Goal: Information Seeking & Learning: Learn about a topic

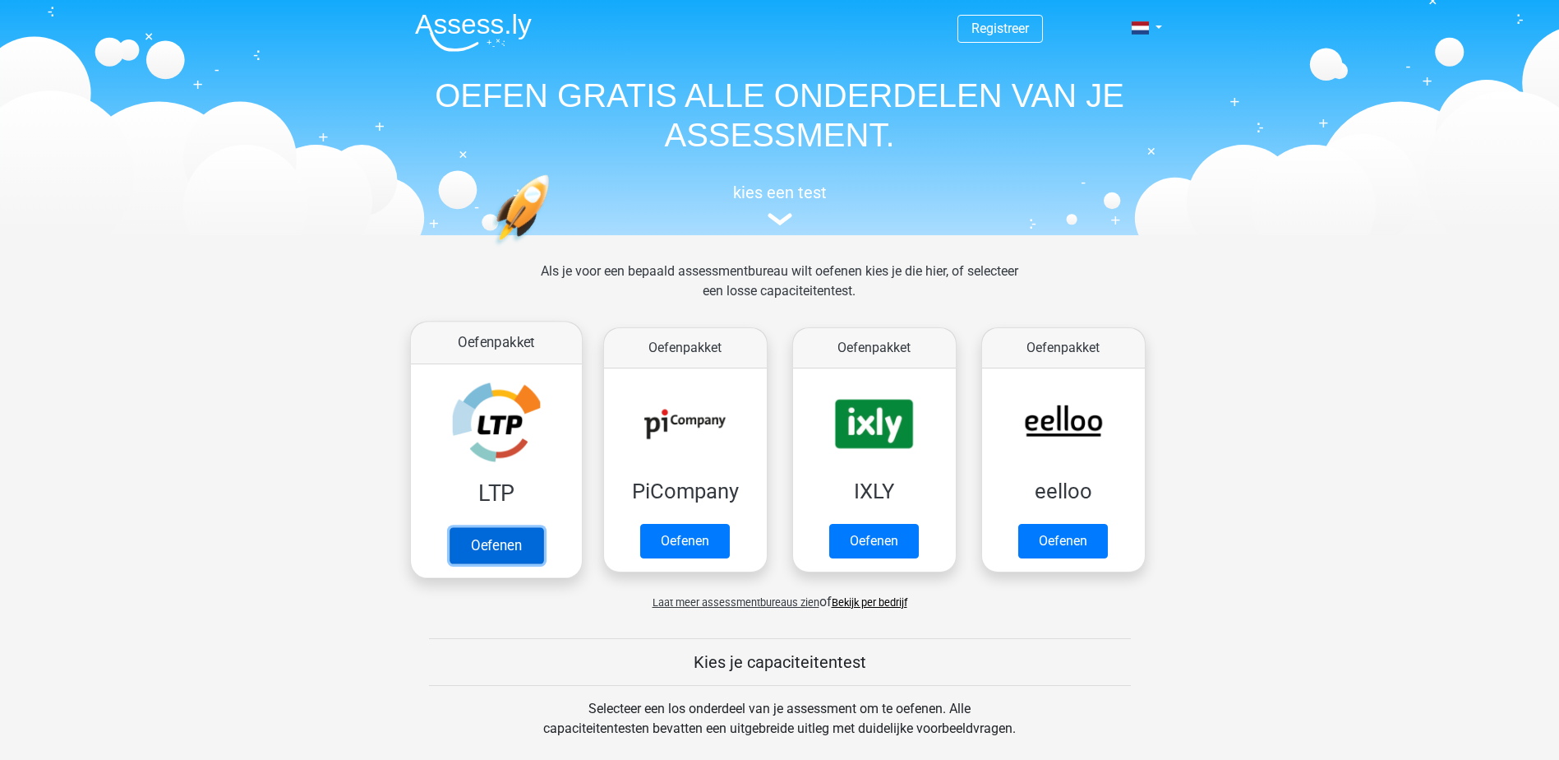
click at [499, 545] on link "Oefenen" at bounding box center [496, 545] width 94 height 36
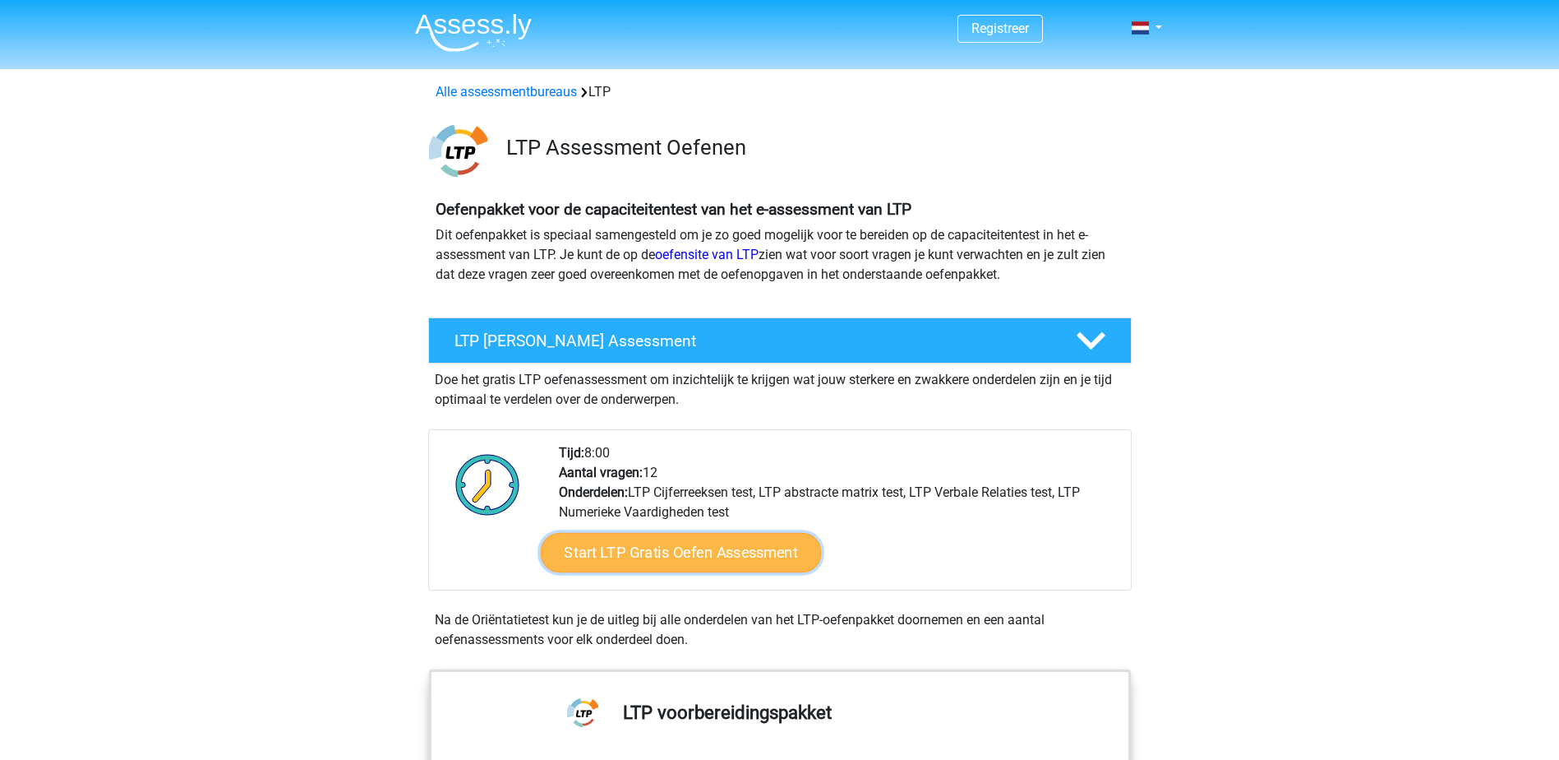
click at [719, 545] on link "Start LTP Gratis Oefen Assessment" at bounding box center [680, 552] width 281 height 39
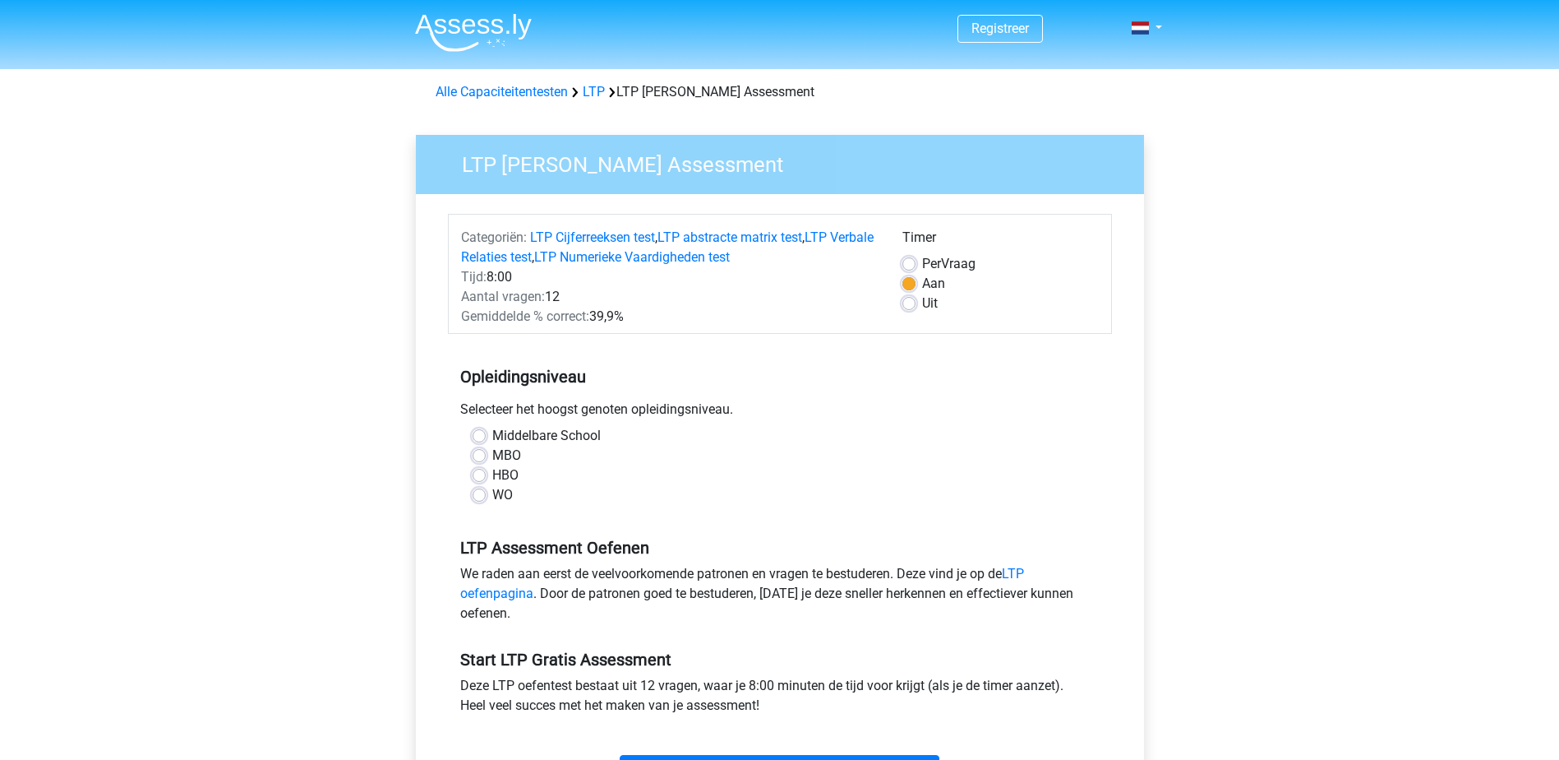
click at [501, 471] on label "HBO" at bounding box center [505, 475] width 26 height 20
click at [486, 471] on input "HBO" at bounding box center [479, 473] width 13 height 16
radio input "true"
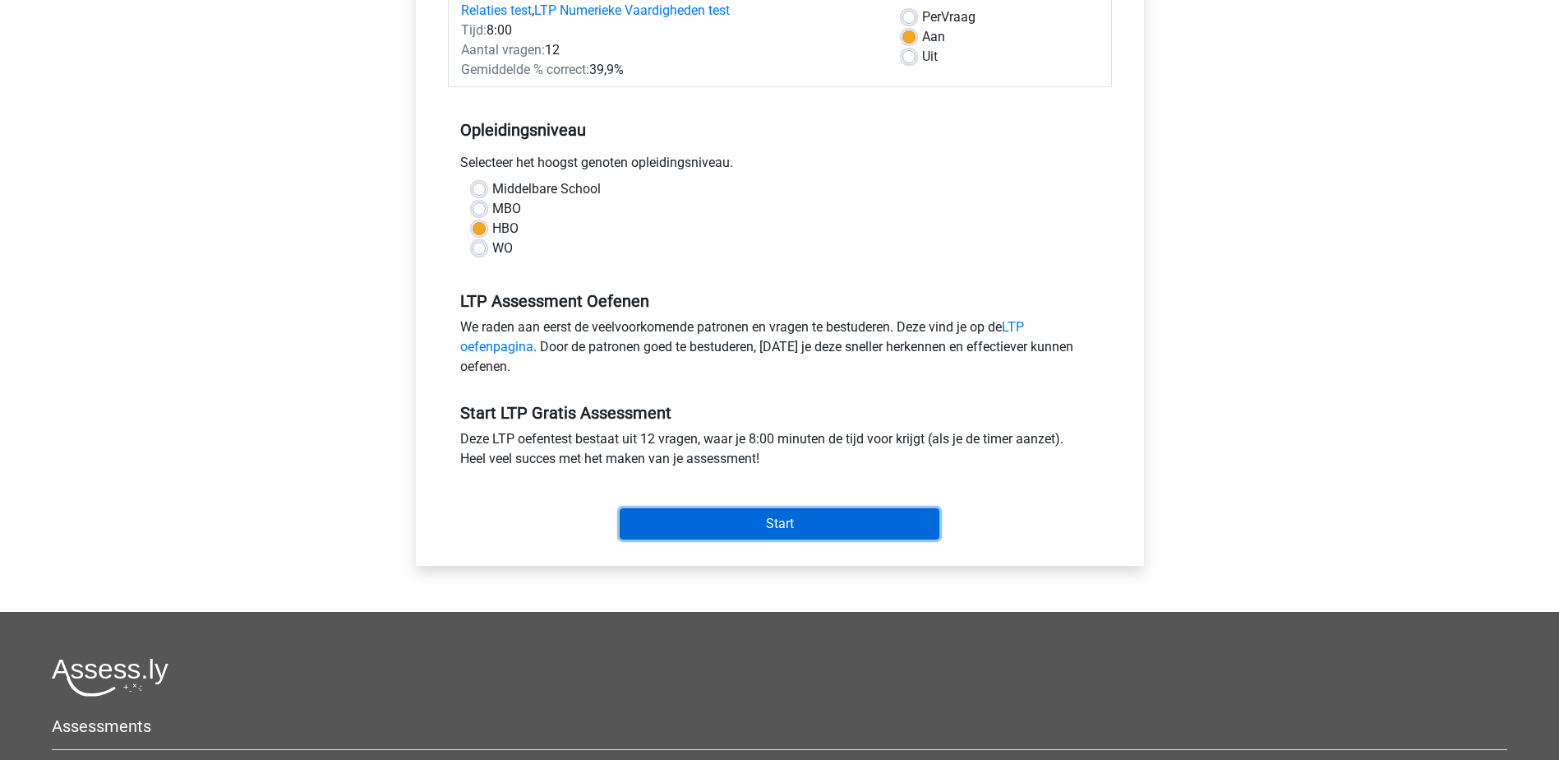
click at [759, 532] on input "Start" at bounding box center [780, 523] width 320 height 31
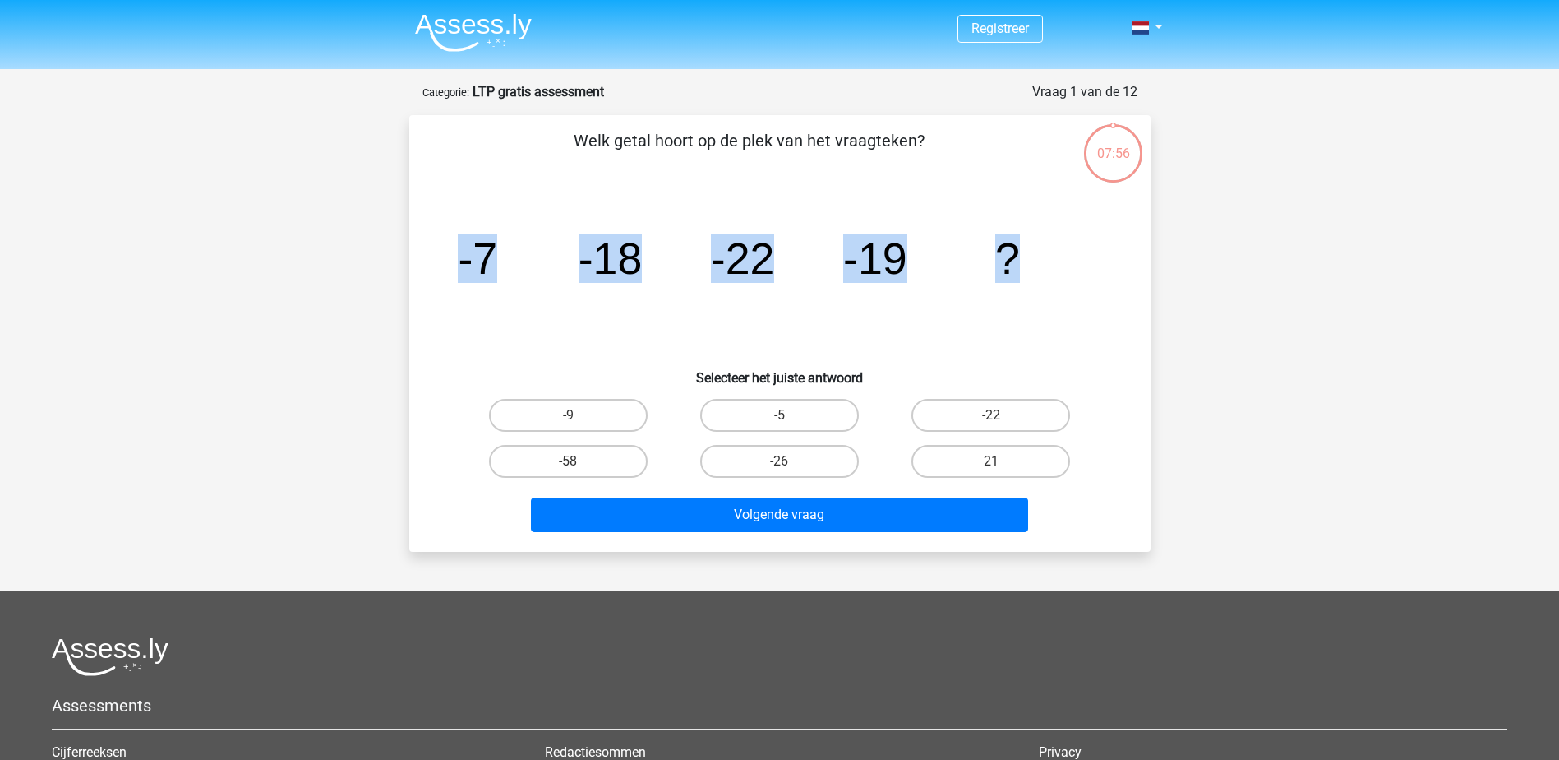
drag, startPoint x: 464, startPoint y: 252, endPoint x: 1014, endPoint y: 242, distance: 550.0
click at [1014, 242] on g "-7 -18 -22 -19 ?" at bounding box center [739, 257] width 562 height 49
copy g "-7 -18 -22 -19 ?"
click at [920, 352] on icon "image/svg+xml -7 -18 -22 -19 ?" at bounding box center [780, 274] width 663 height 166
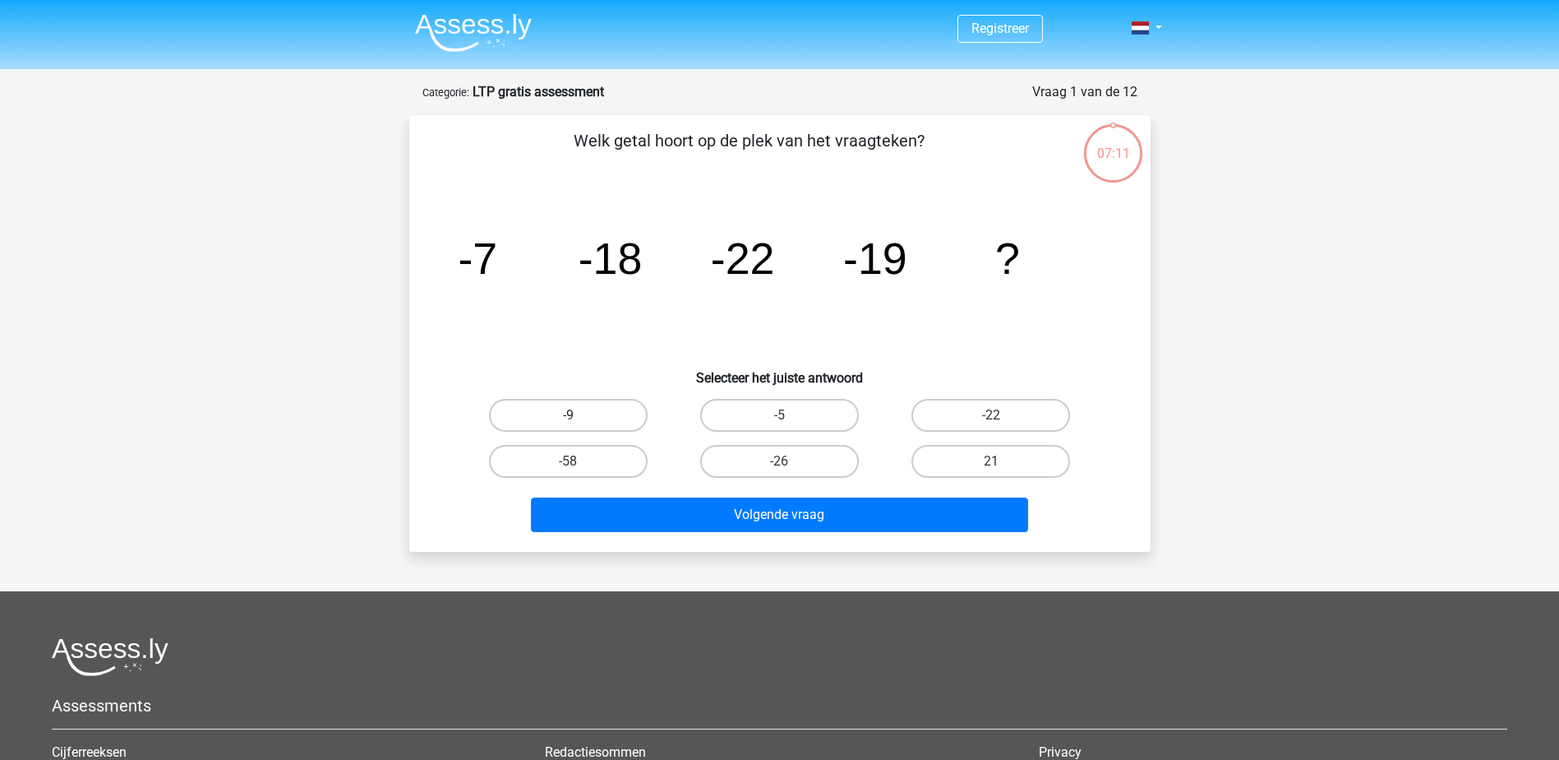
click at [600, 404] on label "-9" at bounding box center [568, 415] width 159 height 33
click at [579, 415] on input "-9" at bounding box center [573, 420] width 11 height 11
radio input "true"
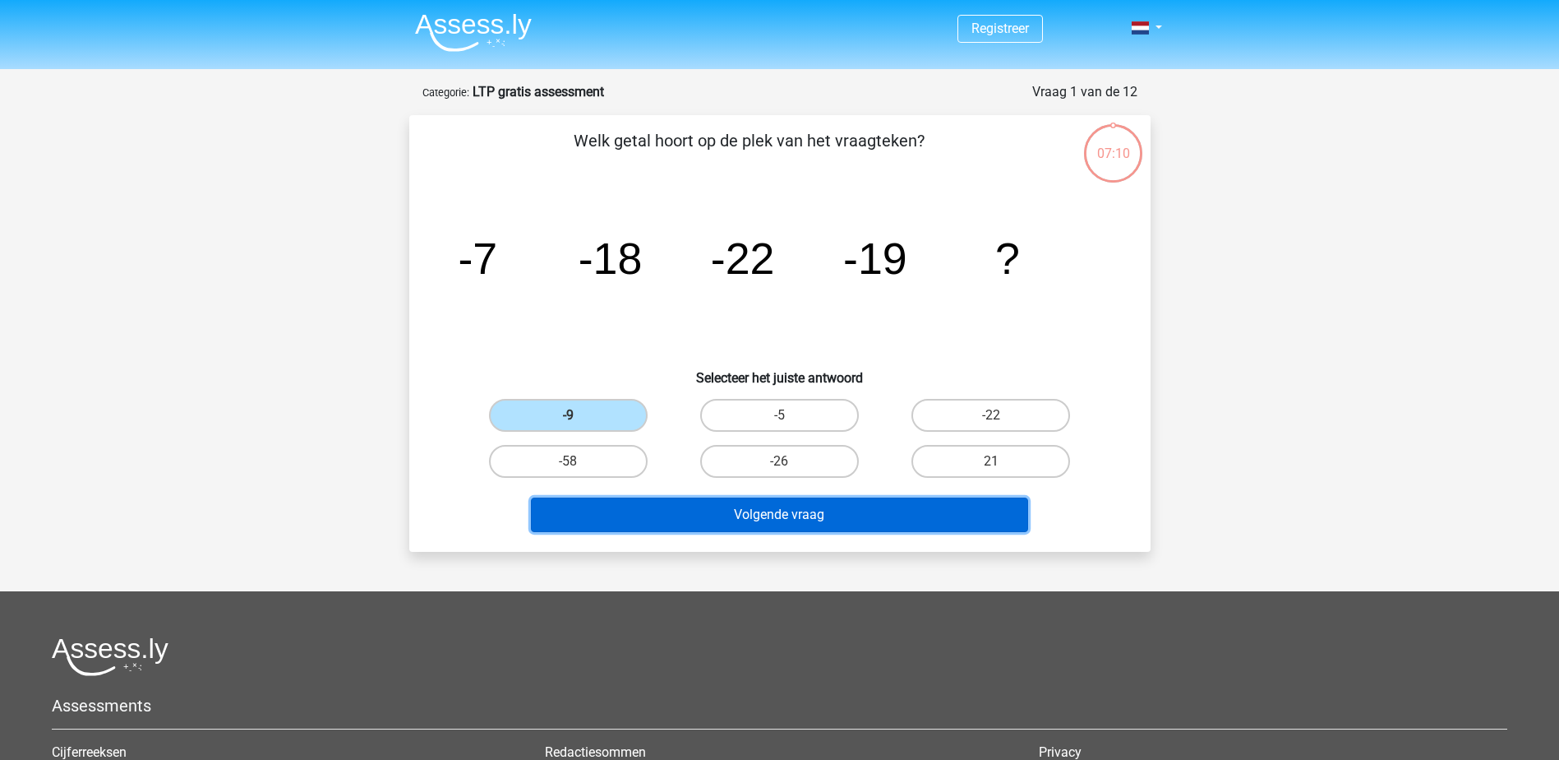
click at [690, 504] on button "Volgende vraag" at bounding box center [779, 514] width 497 height 35
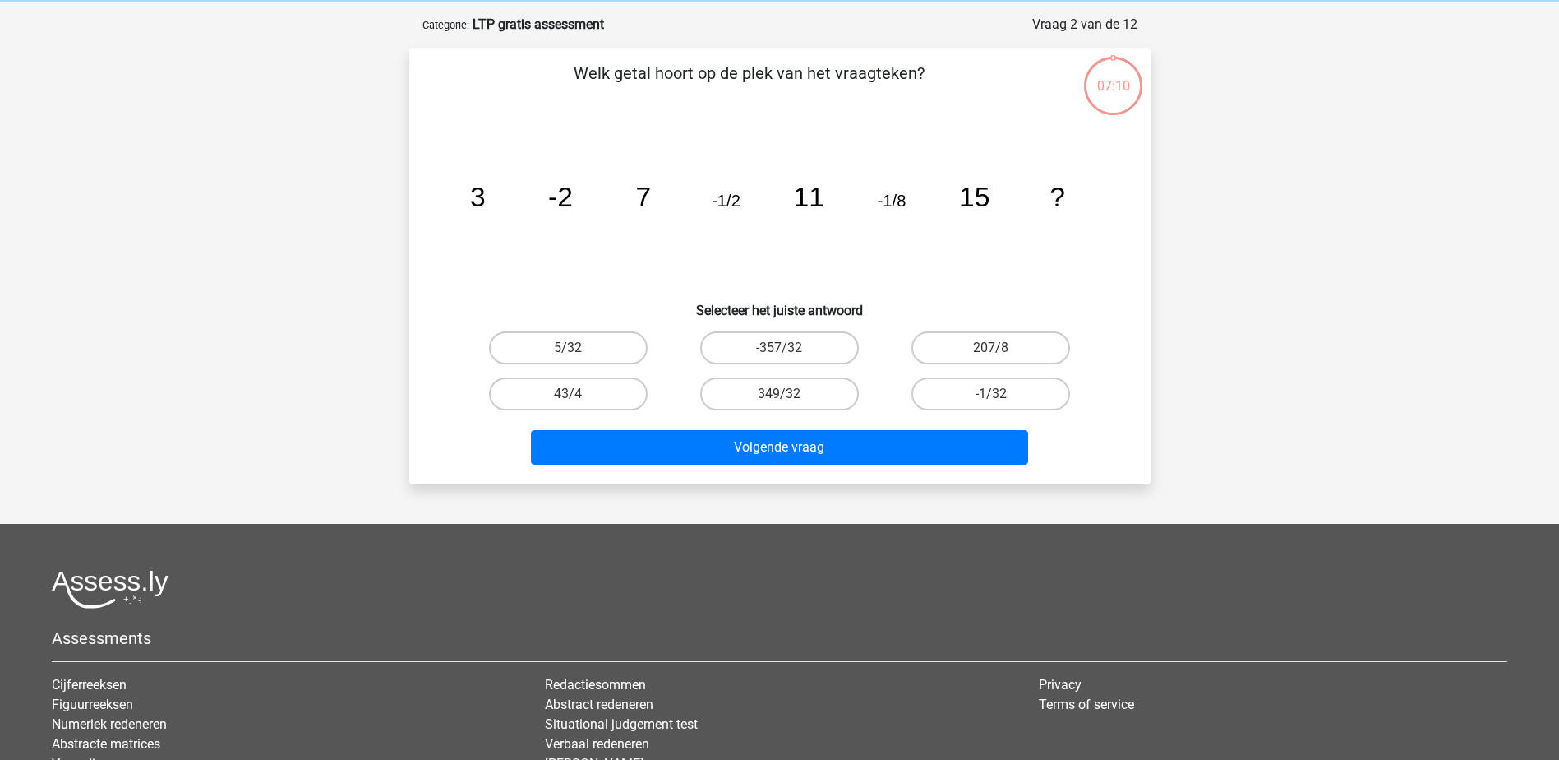
scroll to position [82, 0]
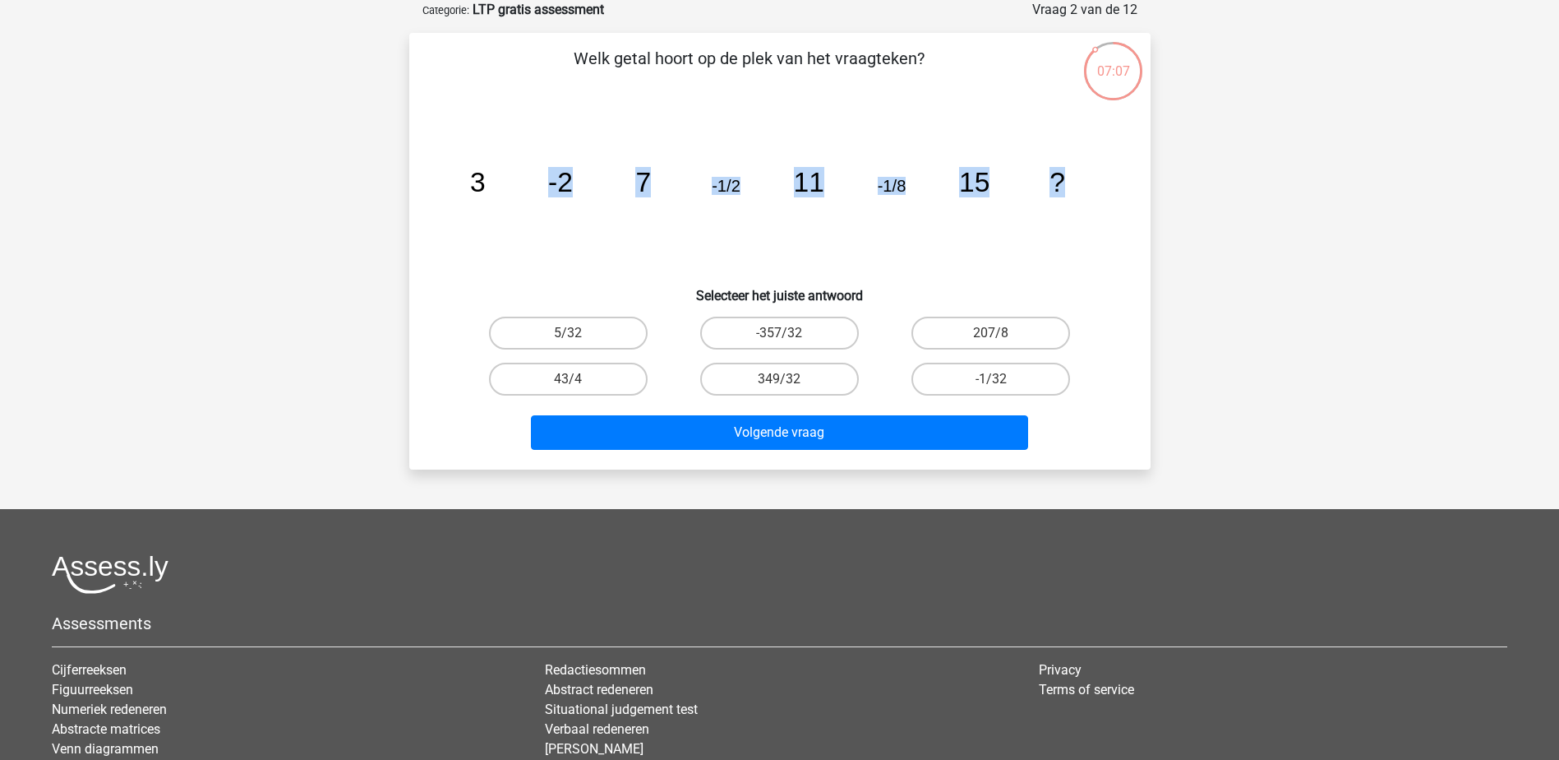
drag, startPoint x: 478, startPoint y: 173, endPoint x: 1065, endPoint y: 182, distance: 587.0
click at [1065, 182] on icon "image/svg+xml 3 -2 7 -1/2 11 -1/8 15 ?" at bounding box center [780, 192] width 663 height 166
copy g "-2 7 -1/2 11 -1/8 15 ?"
click at [1004, 378] on label "-1/32" at bounding box center [991, 378] width 159 height 33
click at [1002, 379] on input "-1/32" at bounding box center [996, 384] width 11 height 11
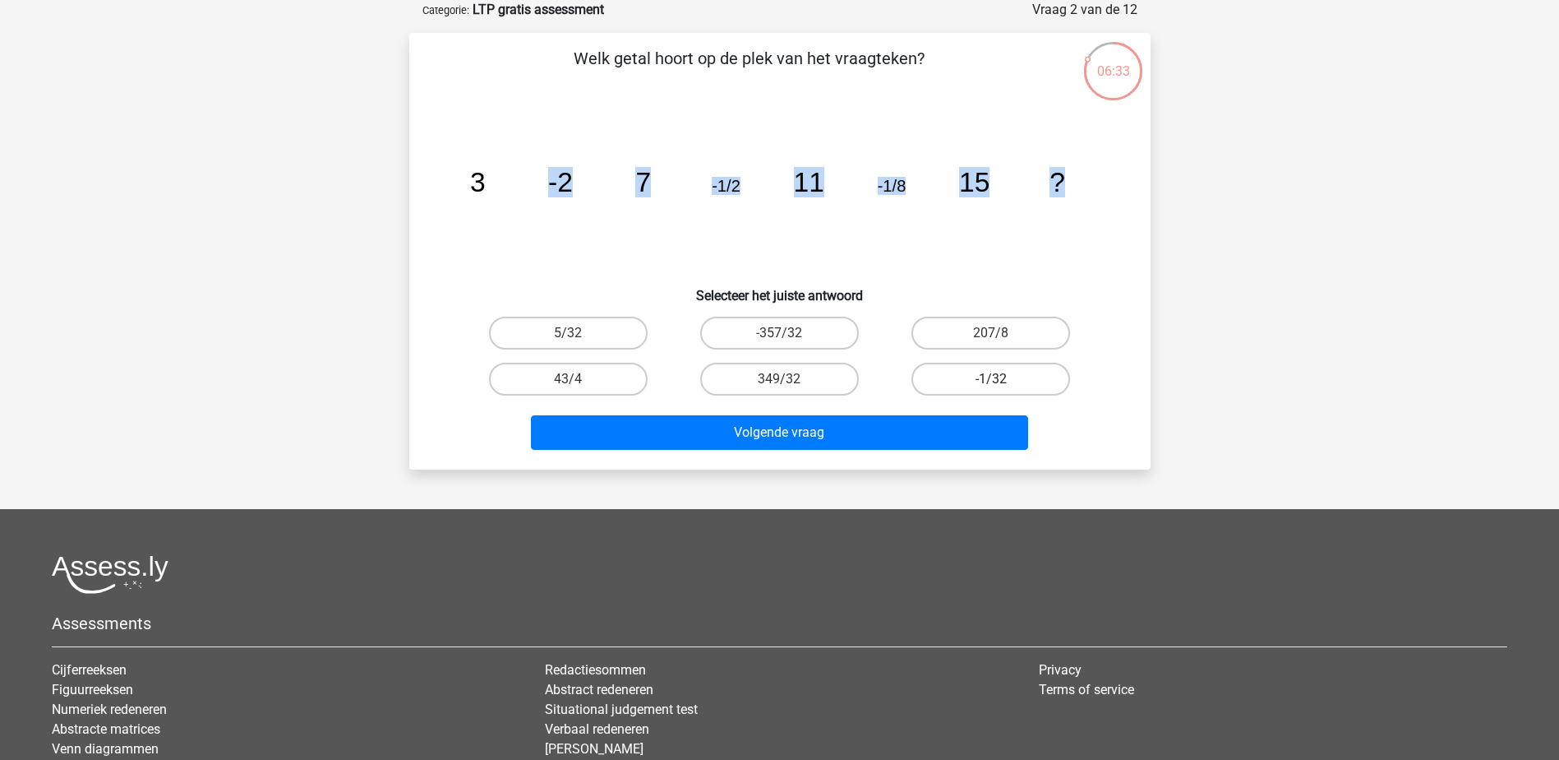
radio input "true"
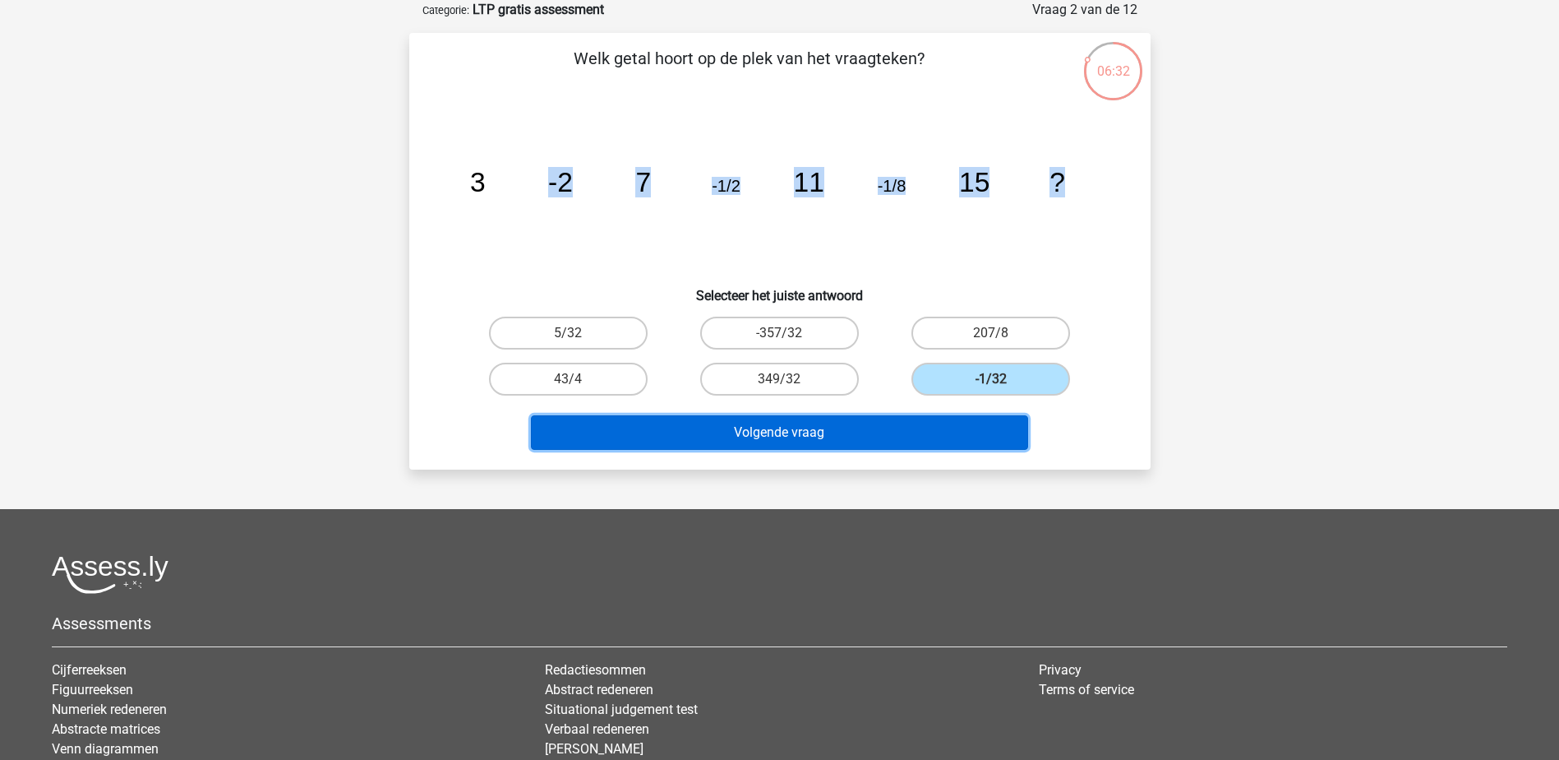
click at [925, 427] on button "Volgende vraag" at bounding box center [779, 432] width 497 height 35
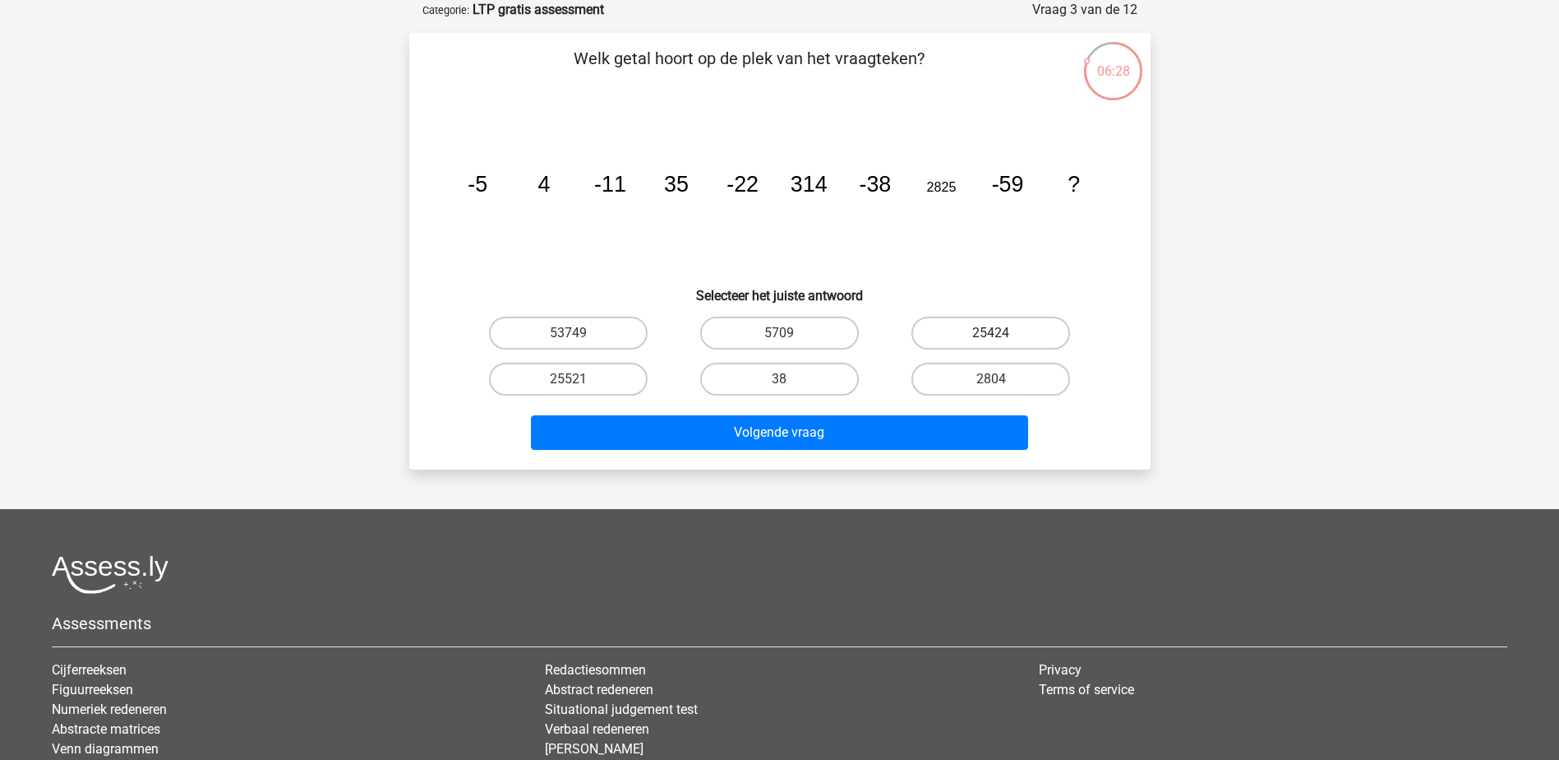
click at [990, 320] on label "25424" at bounding box center [991, 332] width 159 height 33
click at [991, 333] on input "25424" at bounding box center [996, 338] width 11 height 11
radio input "true"
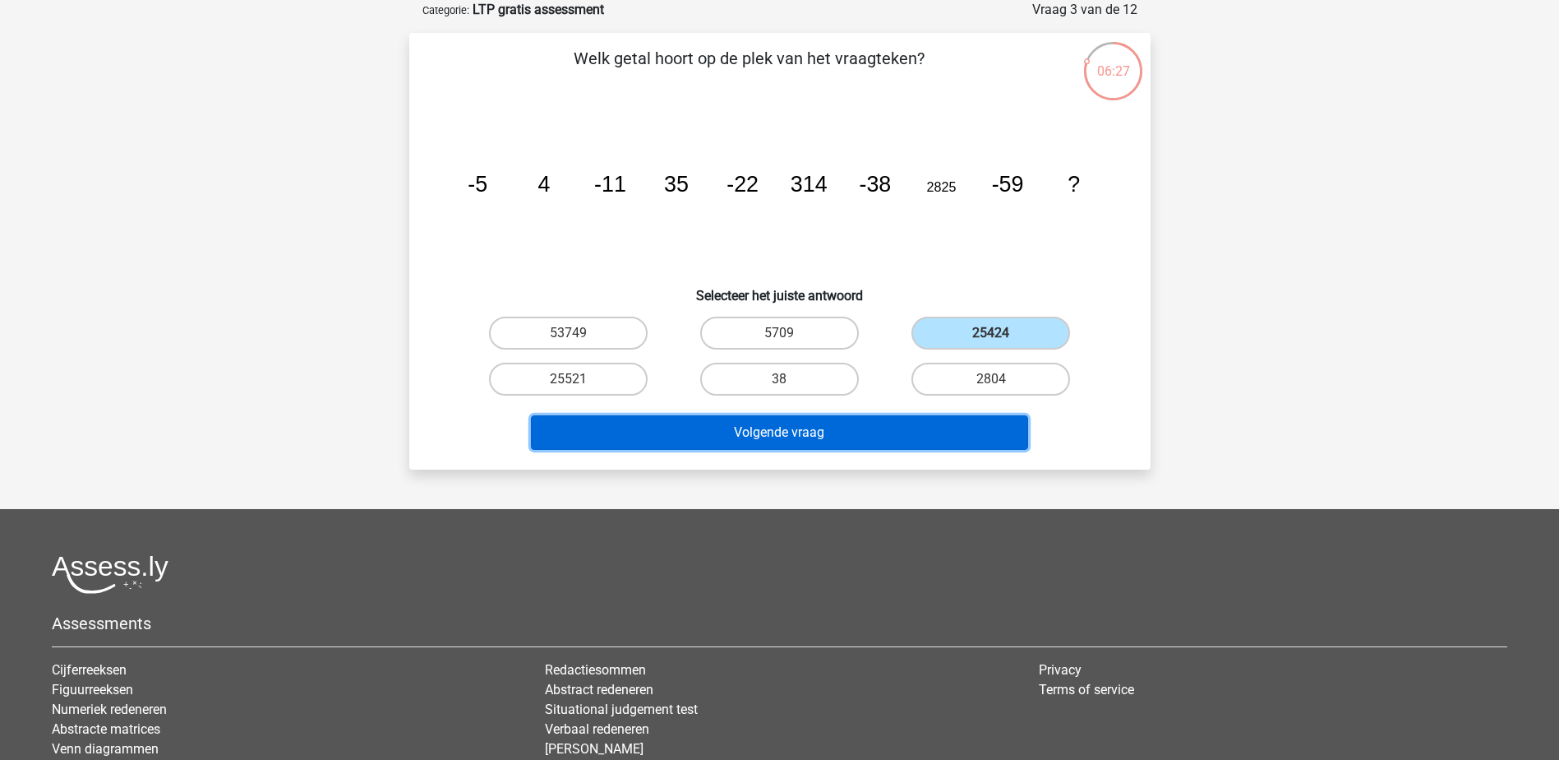
click at [922, 415] on button "Volgende vraag" at bounding box center [779, 432] width 497 height 35
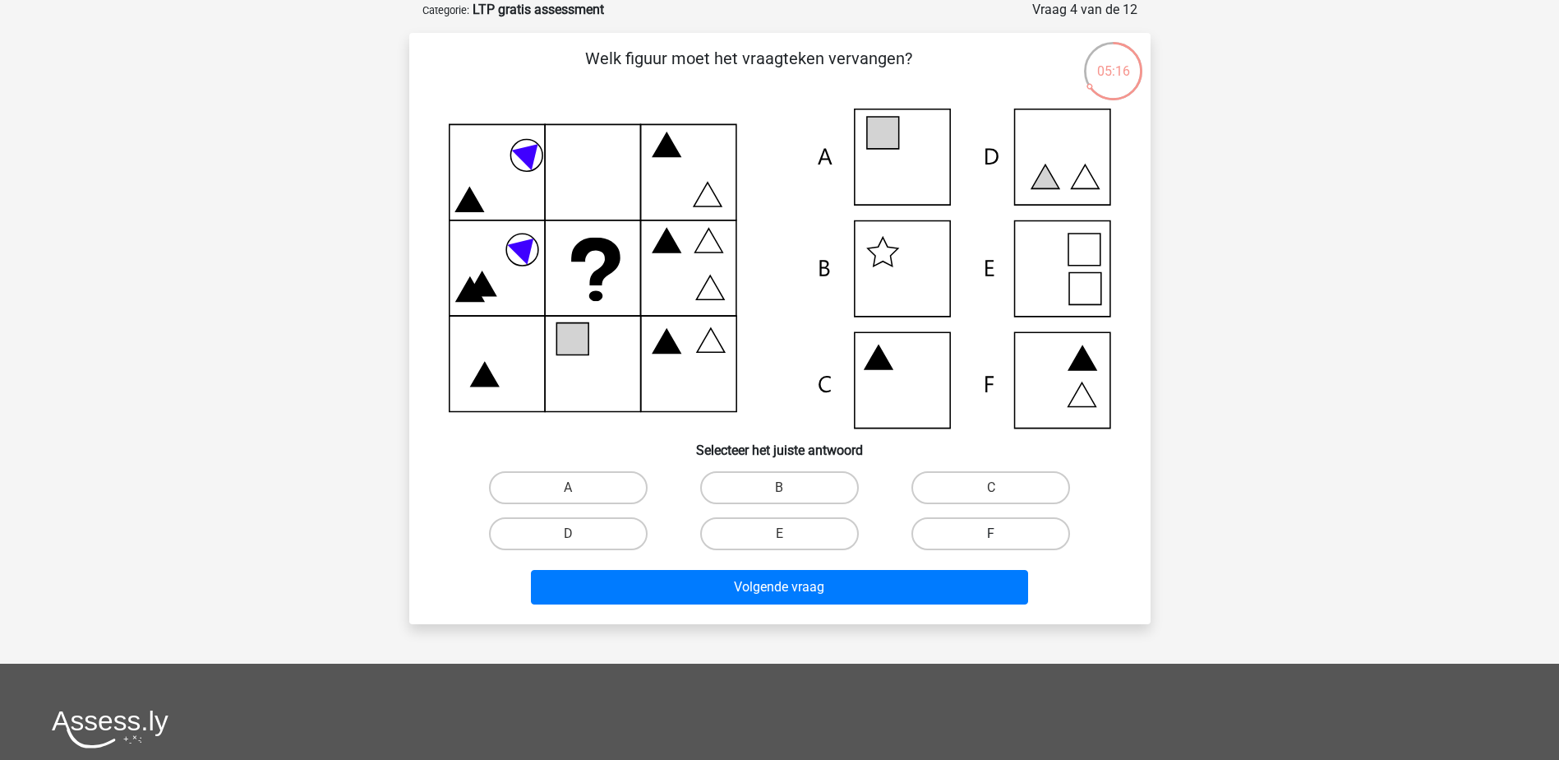
click at [971, 537] on label "F" at bounding box center [991, 533] width 159 height 33
click at [991, 537] on input "F" at bounding box center [996, 538] width 11 height 11
radio input "true"
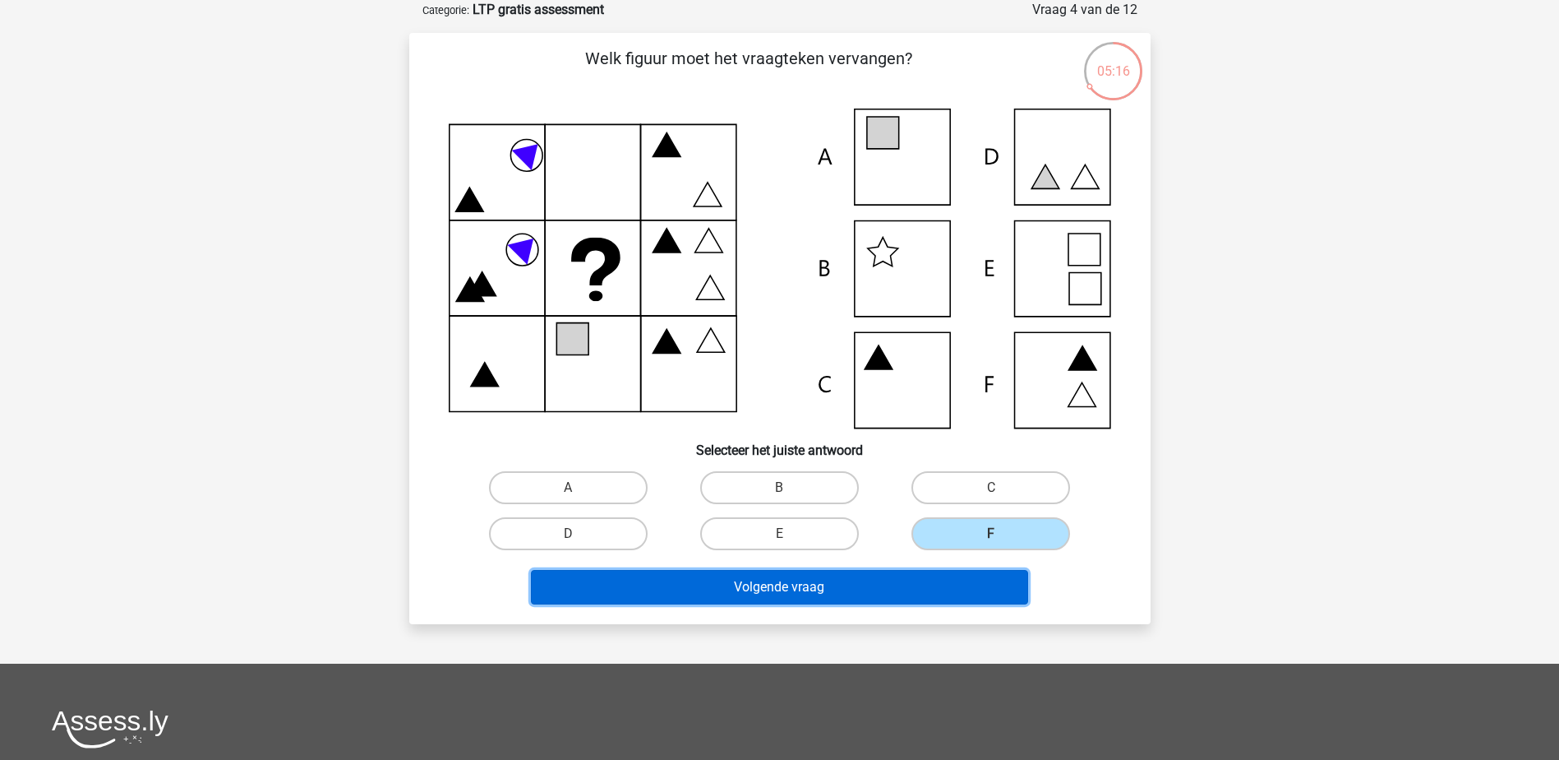
click at [872, 585] on button "Volgende vraag" at bounding box center [779, 587] width 497 height 35
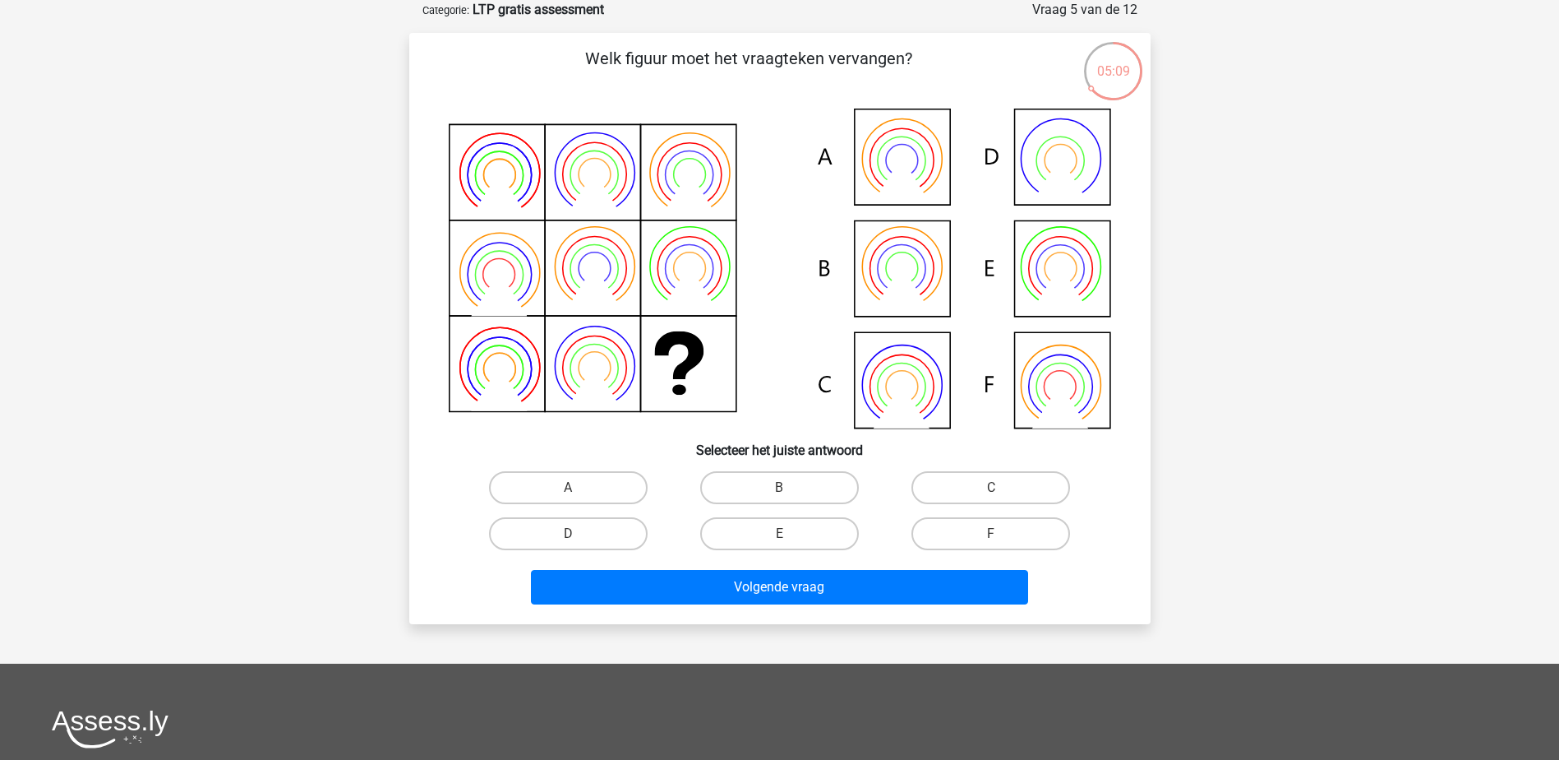
drag, startPoint x: 592, startPoint y: 54, endPoint x: 927, endPoint y: 51, distance: 335.4
click at [927, 51] on p "Welk figuur moet het vraagteken vervangen?" at bounding box center [749, 70] width 627 height 49
copy p "Welk figuur moet het vraagteken vervangen?"
click at [977, 76] on p "Welk figuur moet het vraagteken vervangen?" at bounding box center [749, 70] width 627 height 49
click at [789, 540] on input "E" at bounding box center [784, 538] width 11 height 11
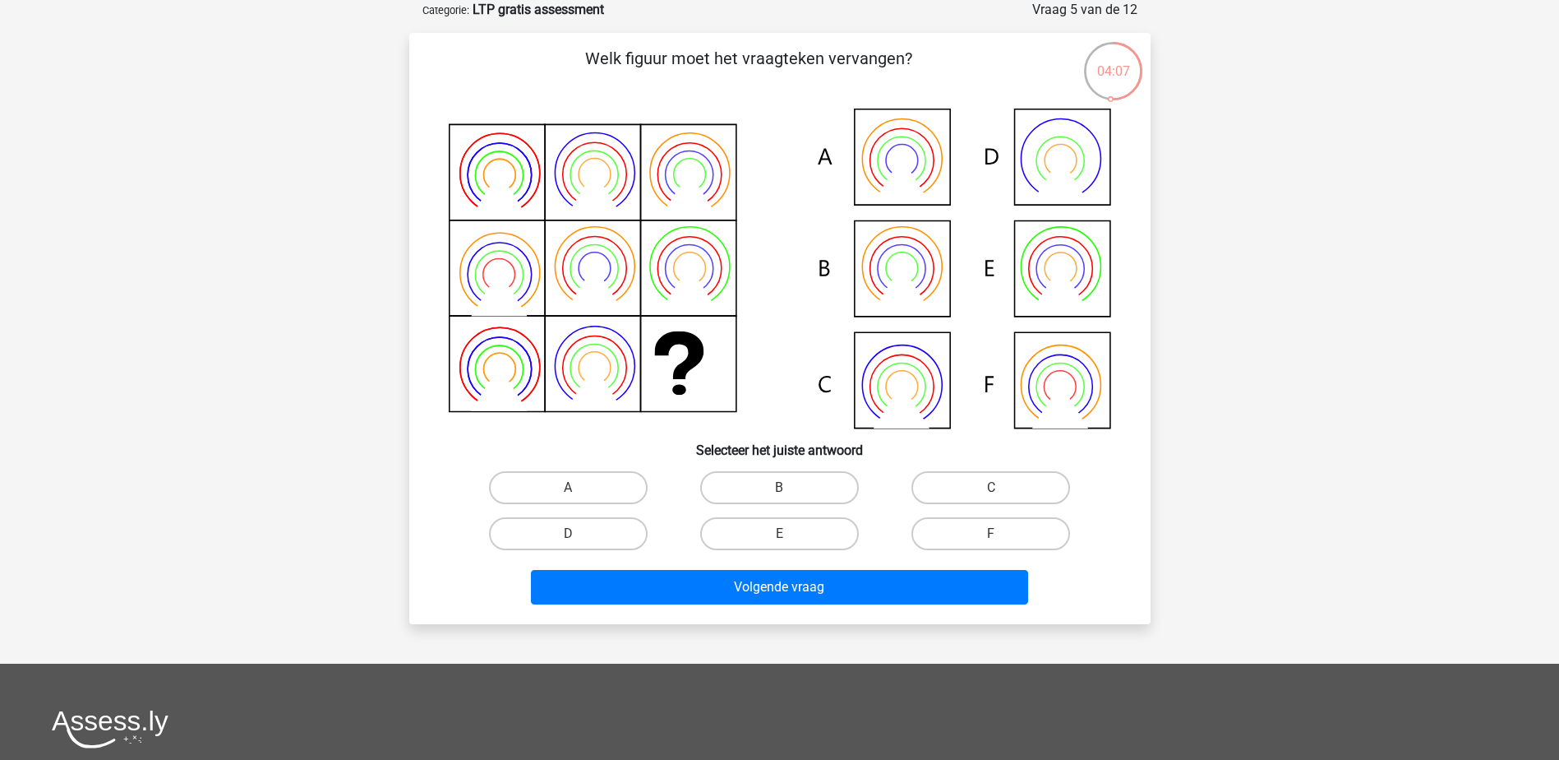
radio input "true"
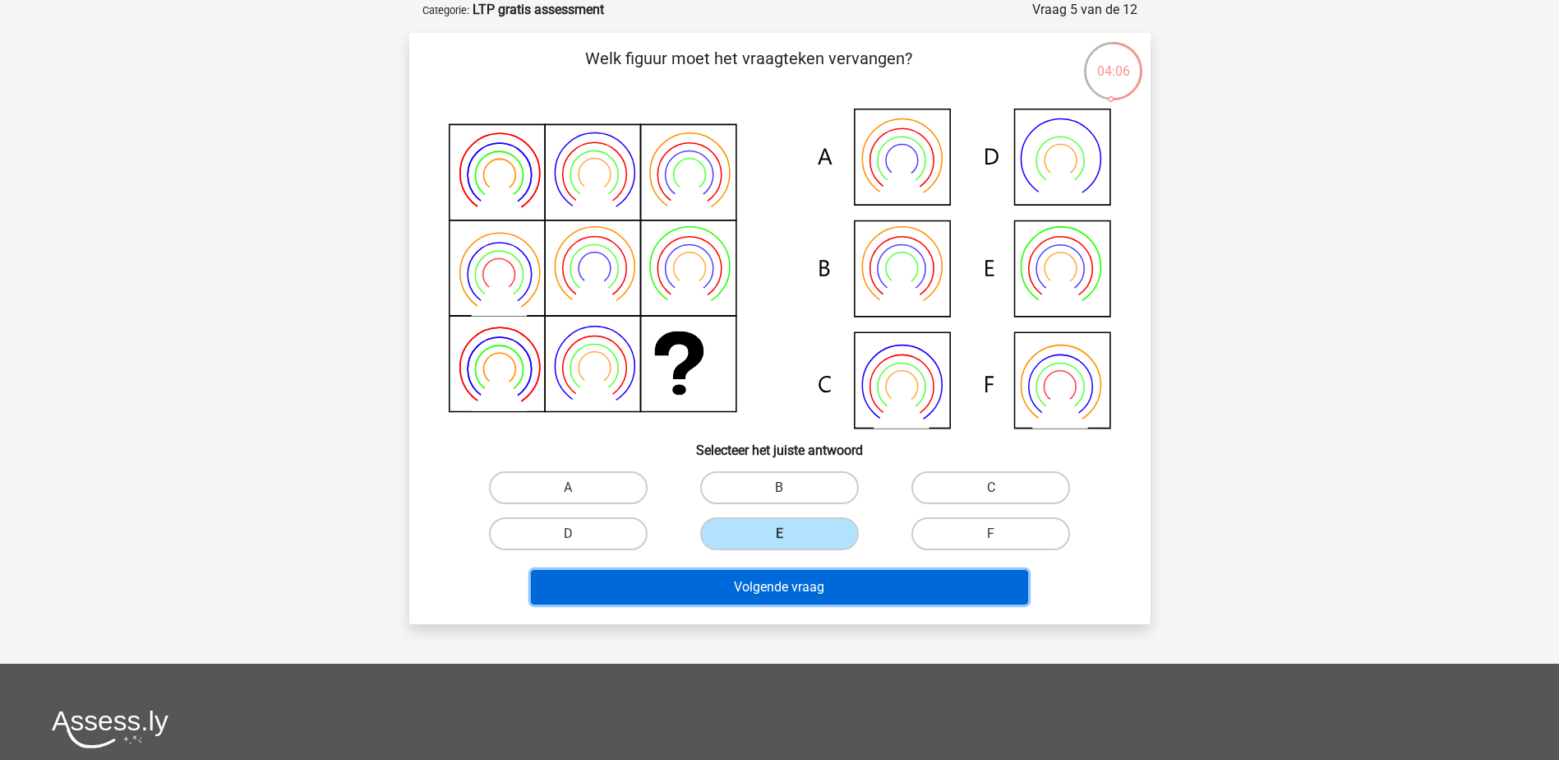
click at [792, 592] on button "Volgende vraag" at bounding box center [779, 587] width 497 height 35
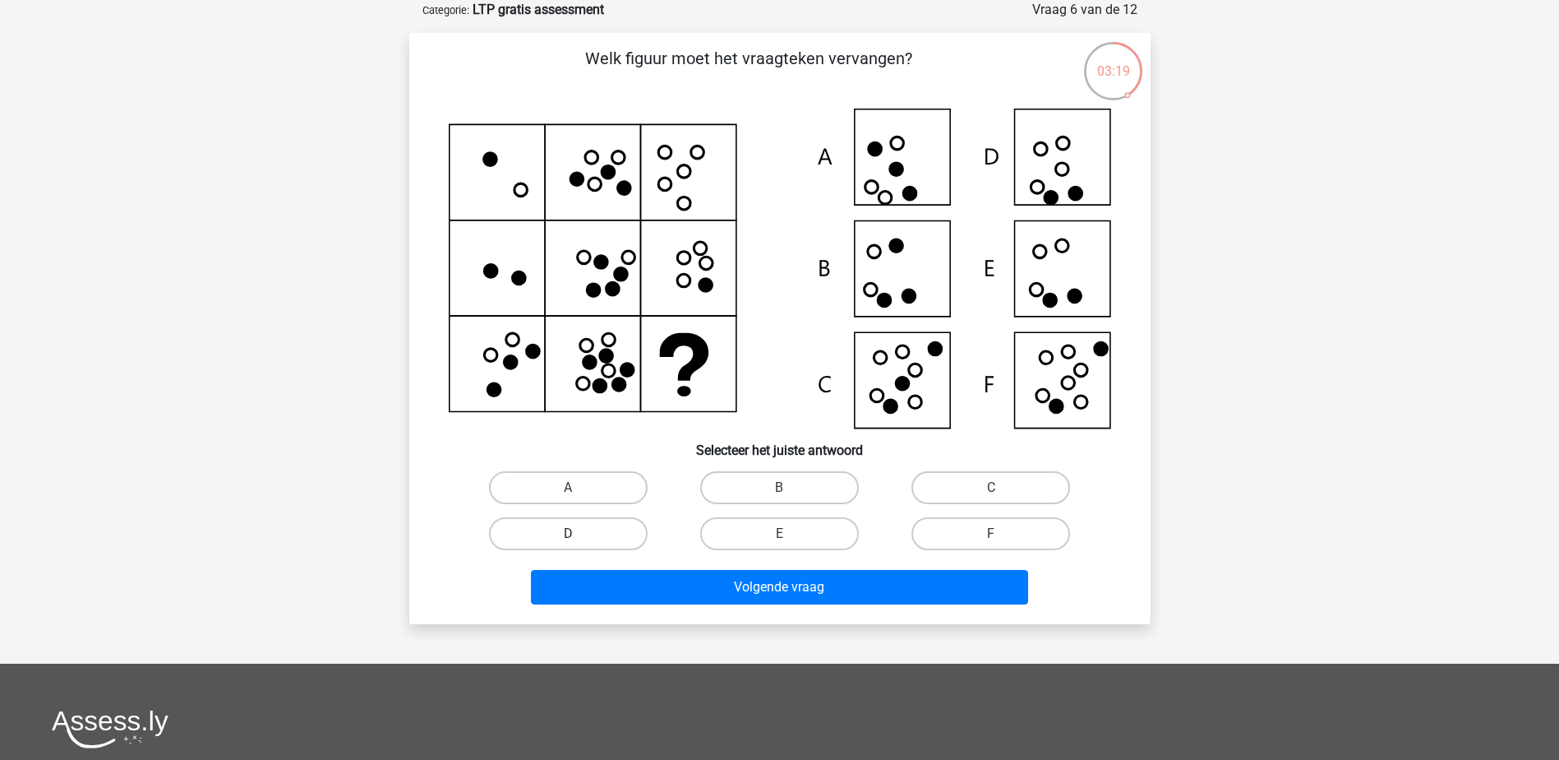
click at [596, 536] on label "D" at bounding box center [568, 533] width 159 height 33
click at [579, 536] on input "D" at bounding box center [573, 538] width 11 height 11
radio input "true"
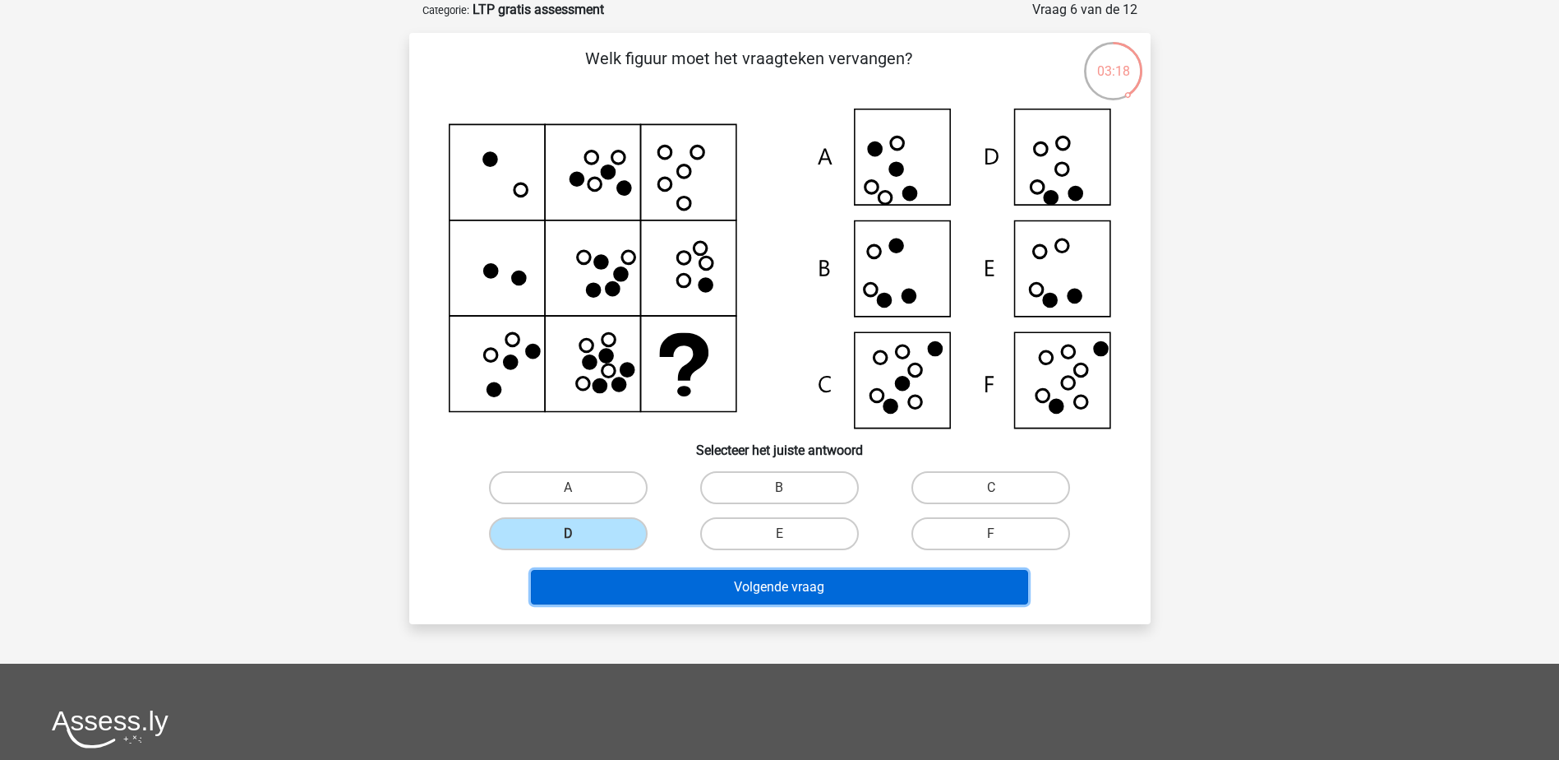
click at [745, 583] on button "Volgende vraag" at bounding box center [779, 587] width 497 height 35
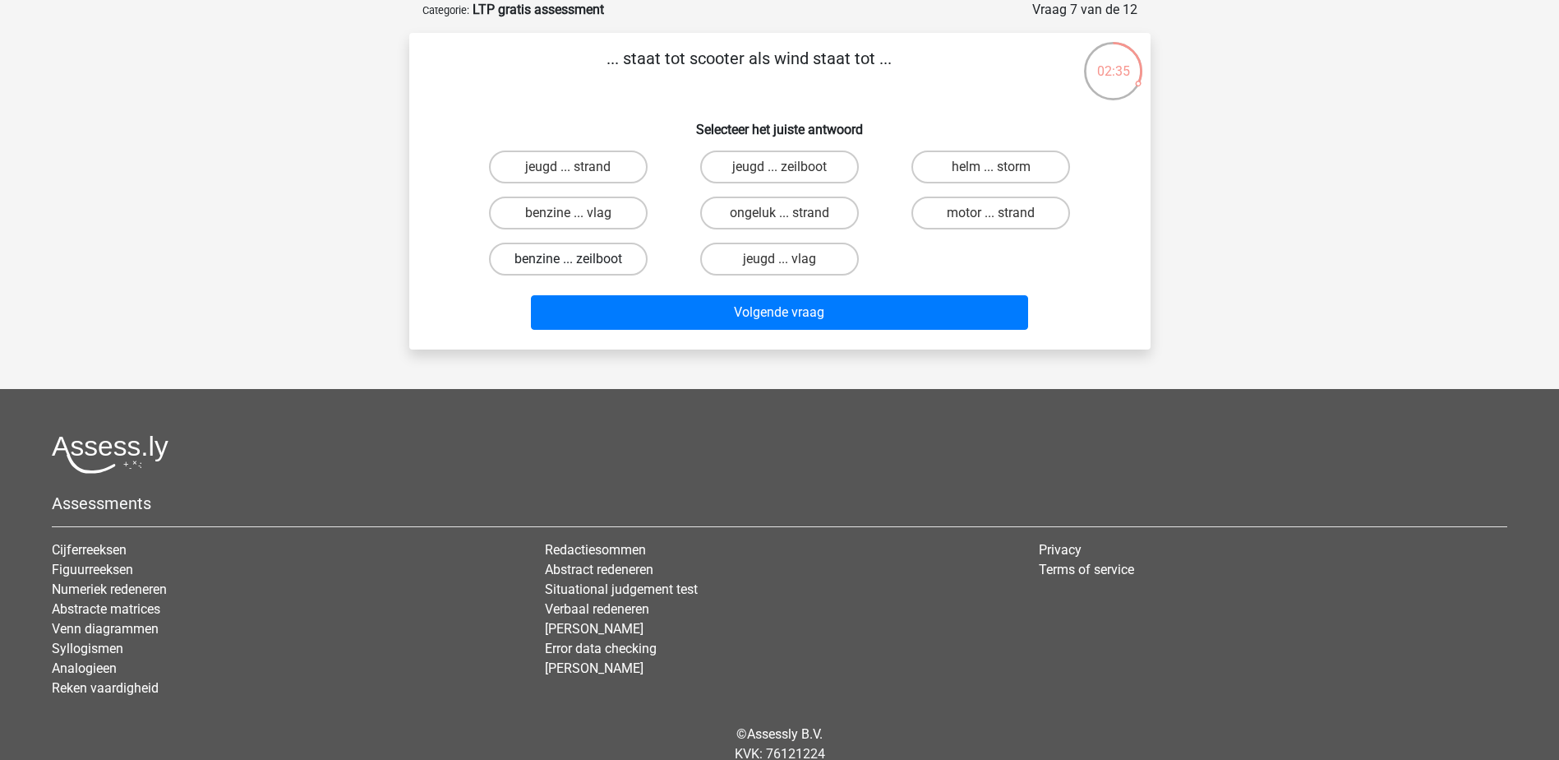
click at [597, 261] on label "benzine ... zeilboot" at bounding box center [568, 258] width 159 height 33
click at [579, 261] on input "benzine ... zeilboot" at bounding box center [573, 264] width 11 height 11
radio input "true"
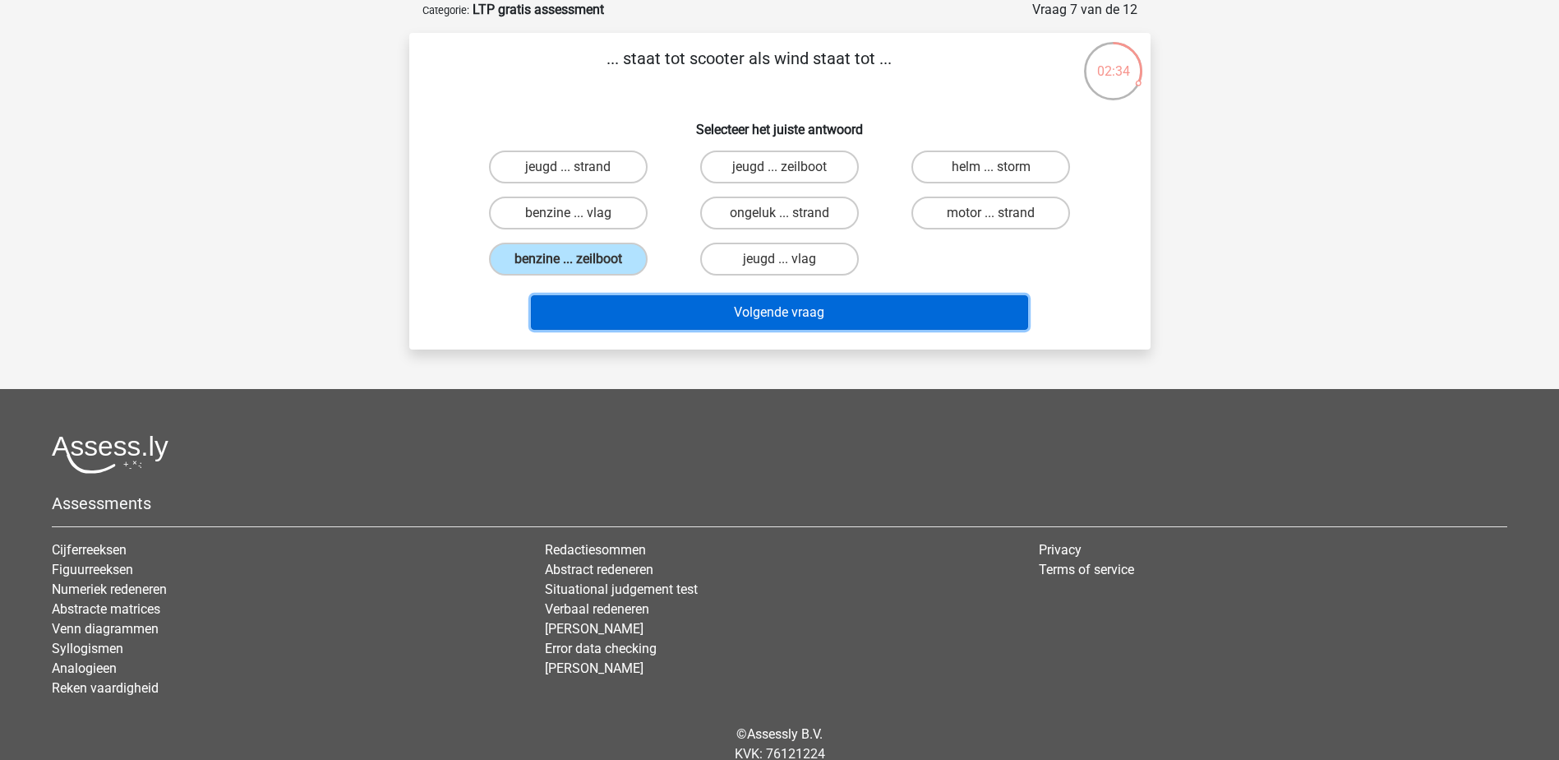
click at [658, 302] on button "Volgende vraag" at bounding box center [779, 312] width 497 height 35
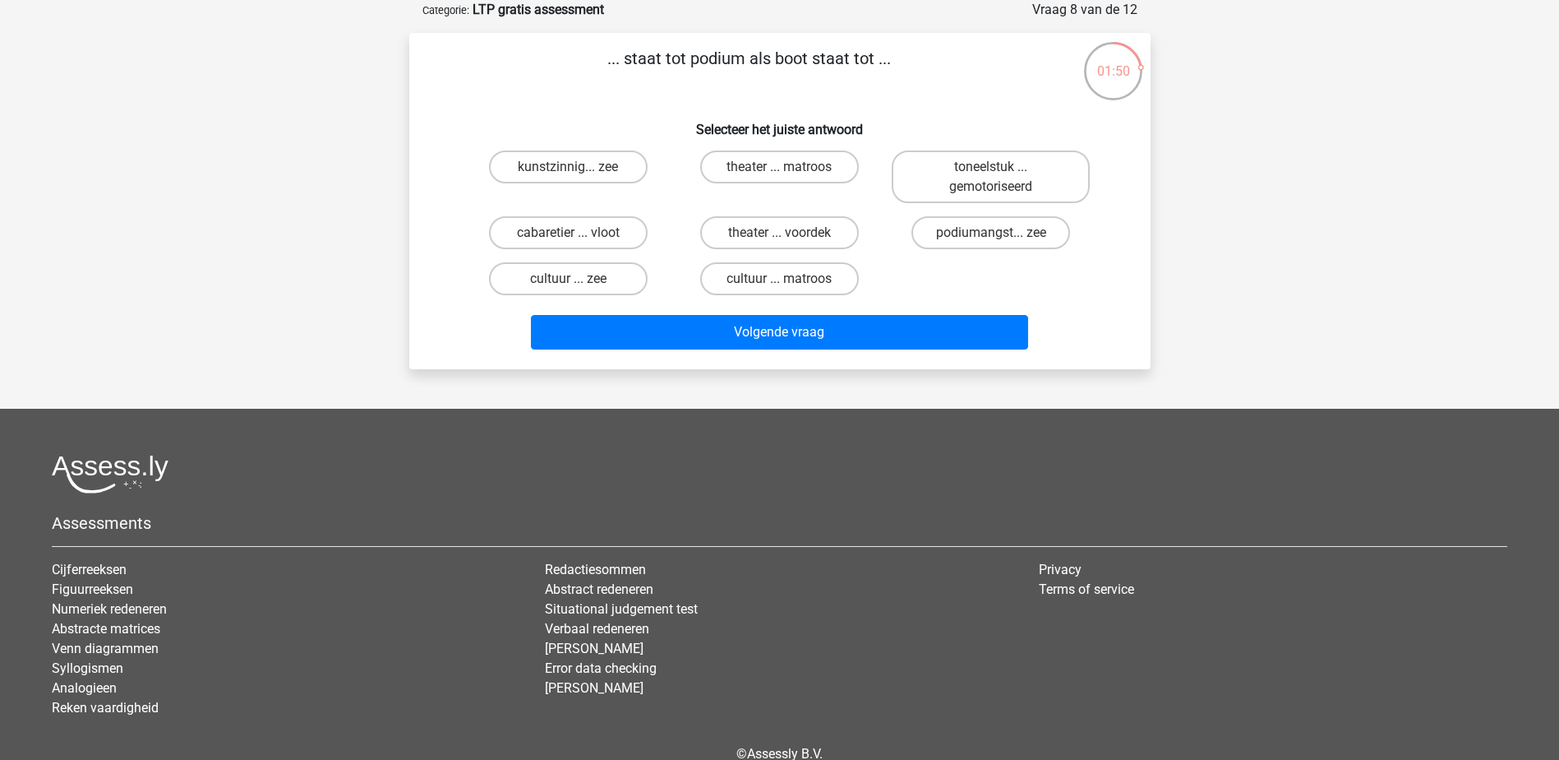
click at [1045, 272] on div "kunstzinnig... zee theater ... matroos toneelstuk ... gemotoriseerd cabaretier …" at bounding box center [780, 223] width 635 height 158
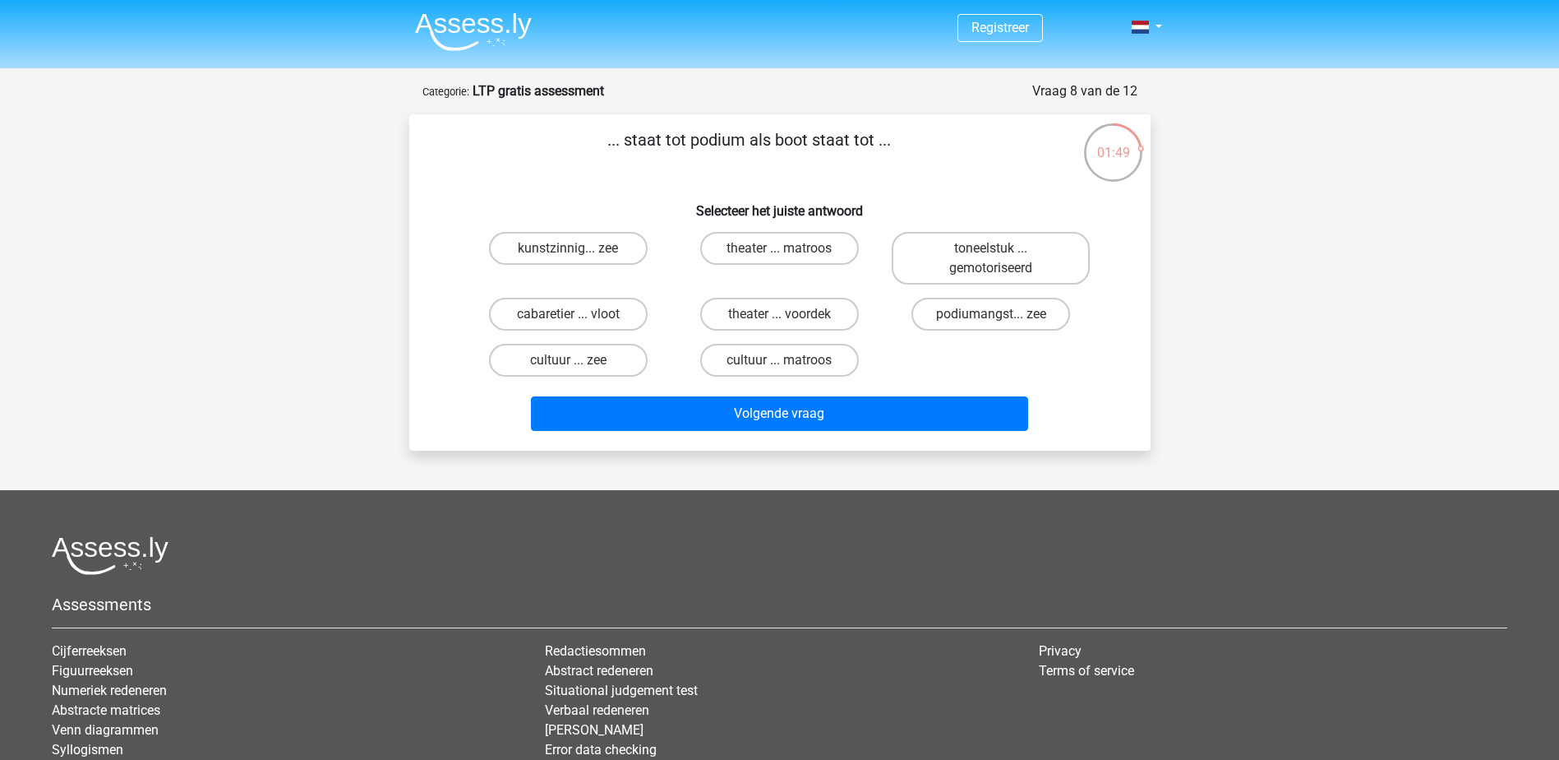
scroll to position [0, 0]
click at [566, 362] on label "cultuur ... zee" at bounding box center [568, 360] width 159 height 33
click at [568, 362] on input "cultuur ... zee" at bounding box center [573, 366] width 11 height 11
radio input "true"
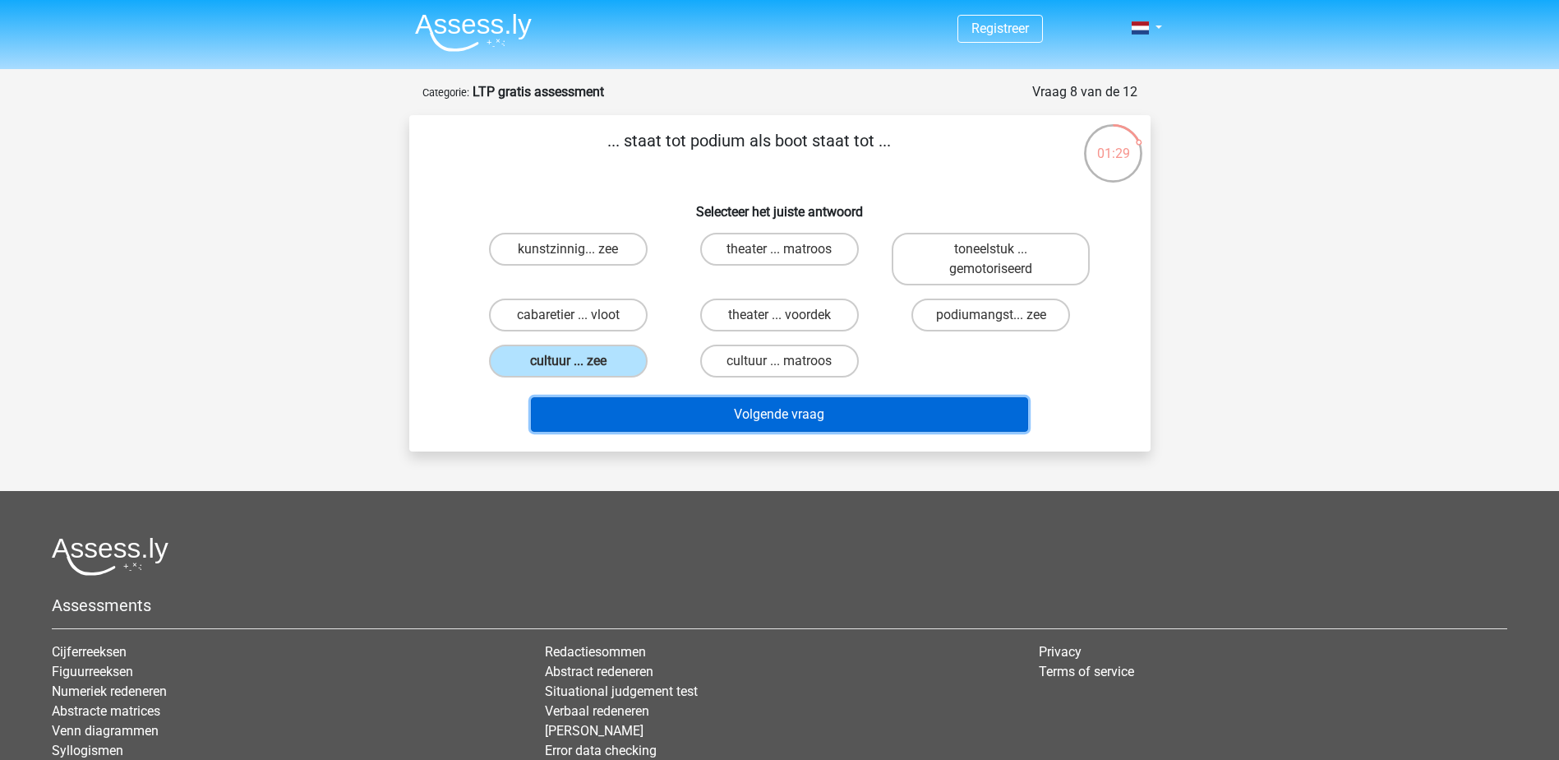
click at [824, 415] on button "Volgende vraag" at bounding box center [779, 414] width 497 height 35
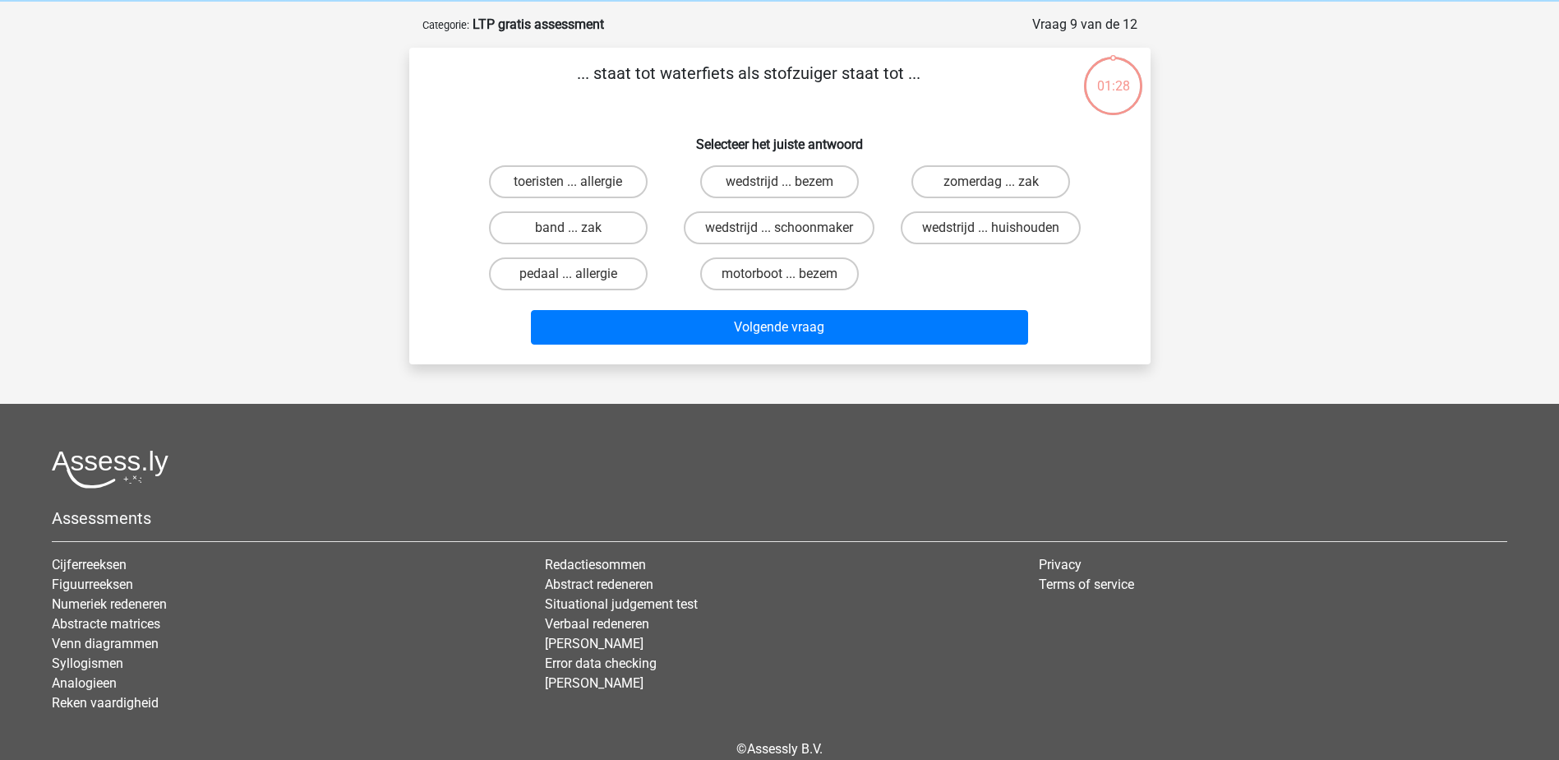
scroll to position [82, 0]
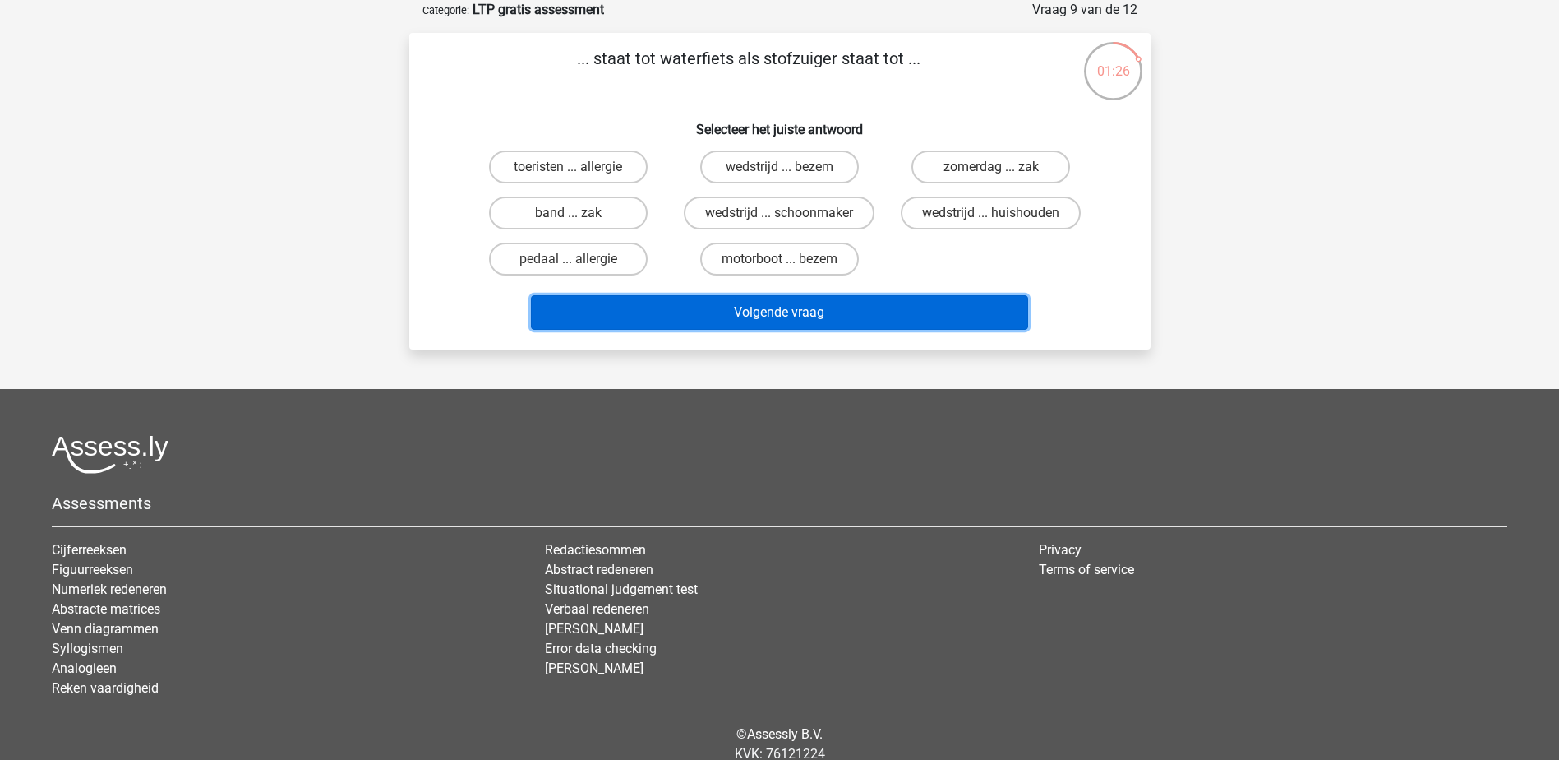
click at [881, 311] on button "Volgende vraag" at bounding box center [779, 312] width 497 height 35
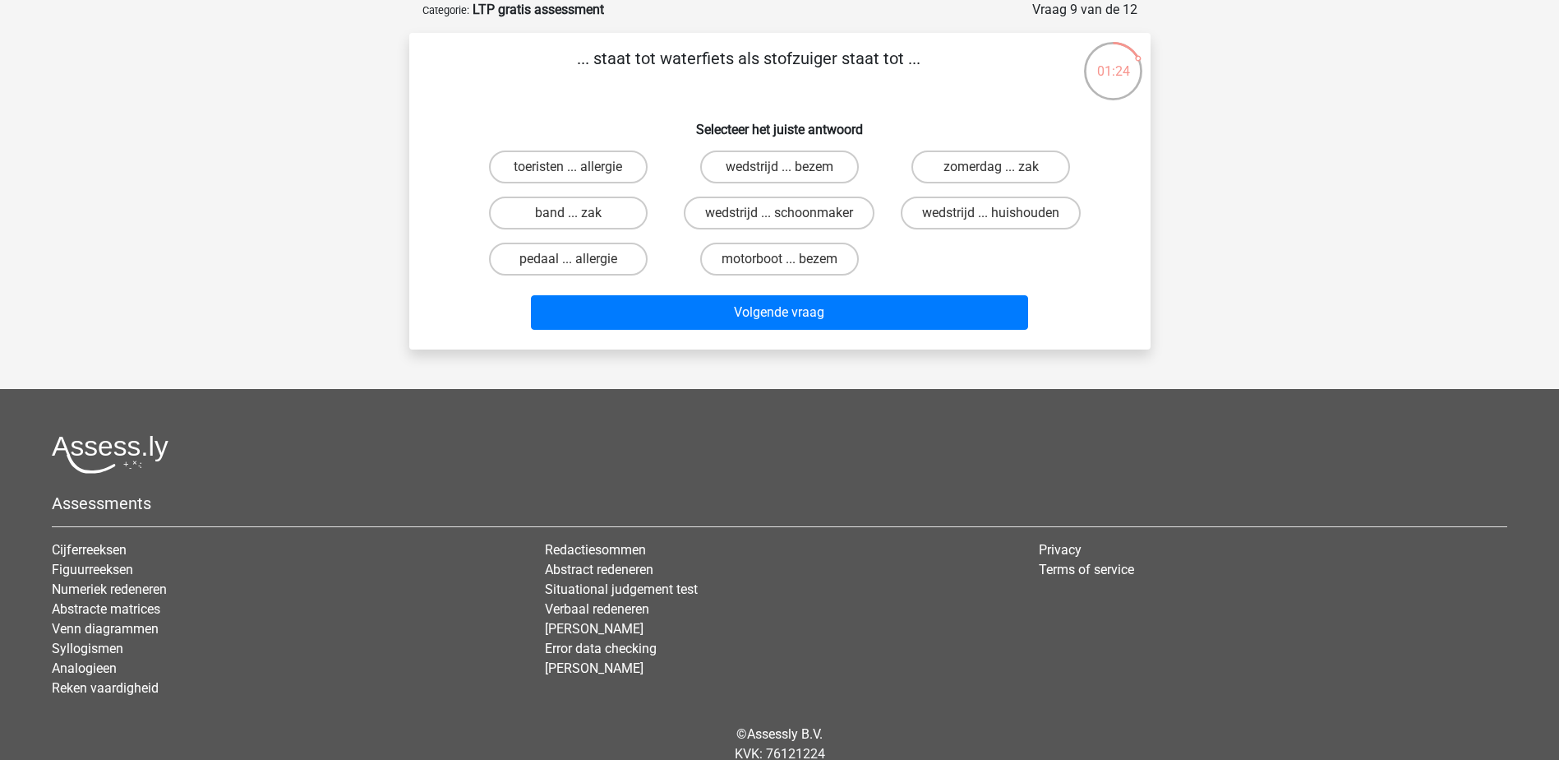
click at [815, 184] on div "wedstrijd ... bezem" at bounding box center [779, 167] width 211 height 46
click at [814, 169] on label "wedstrijd ... bezem" at bounding box center [779, 166] width 159 height 33
click at [790, 169] on input "wedstrijd ... bezem" at bounding box center [784, 172] width 11 height 11
radio input "true"
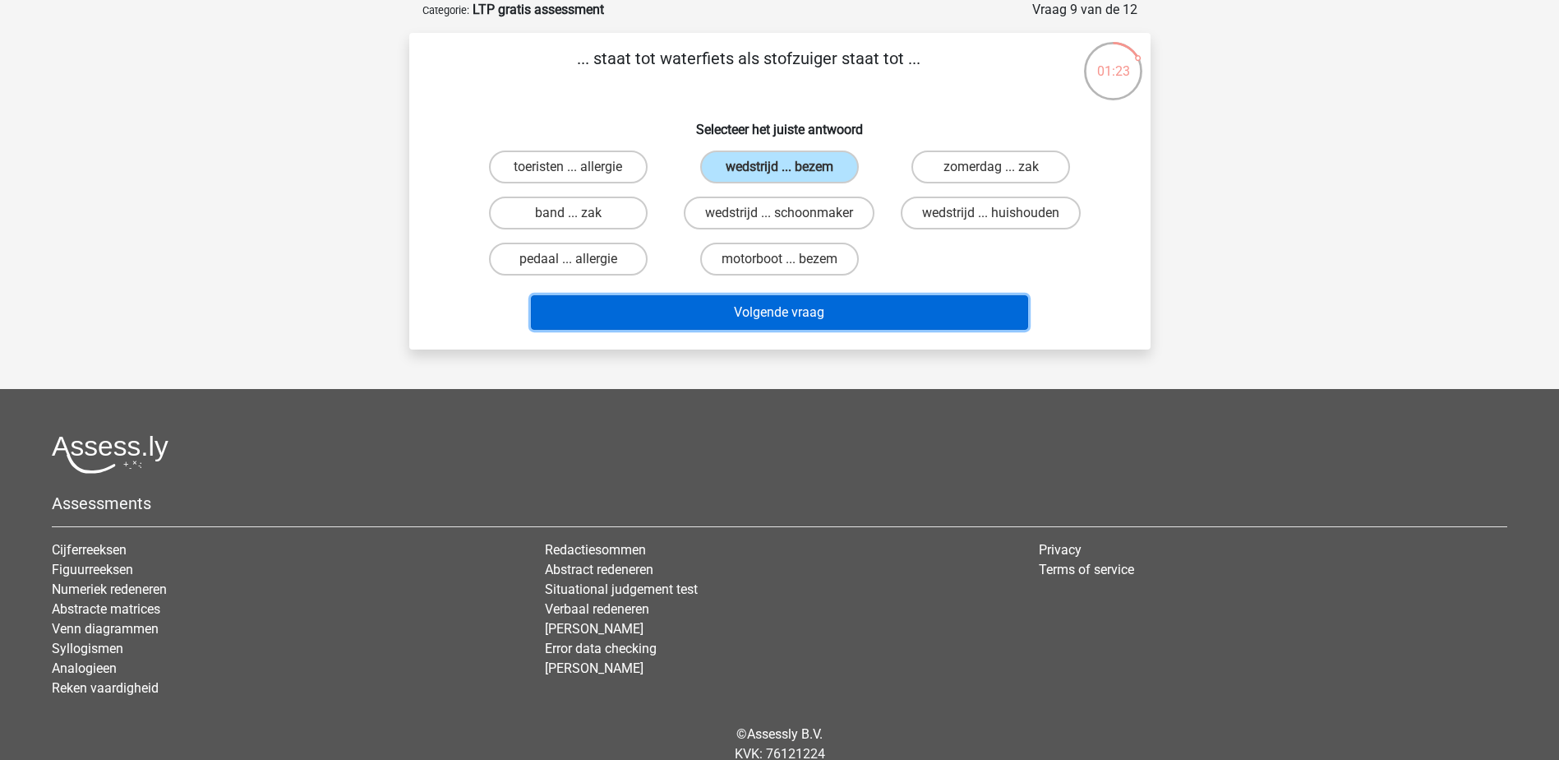
click at [814, 296] on button "Volgende vraag" at bounding box center [779, 312] width 497 height 35
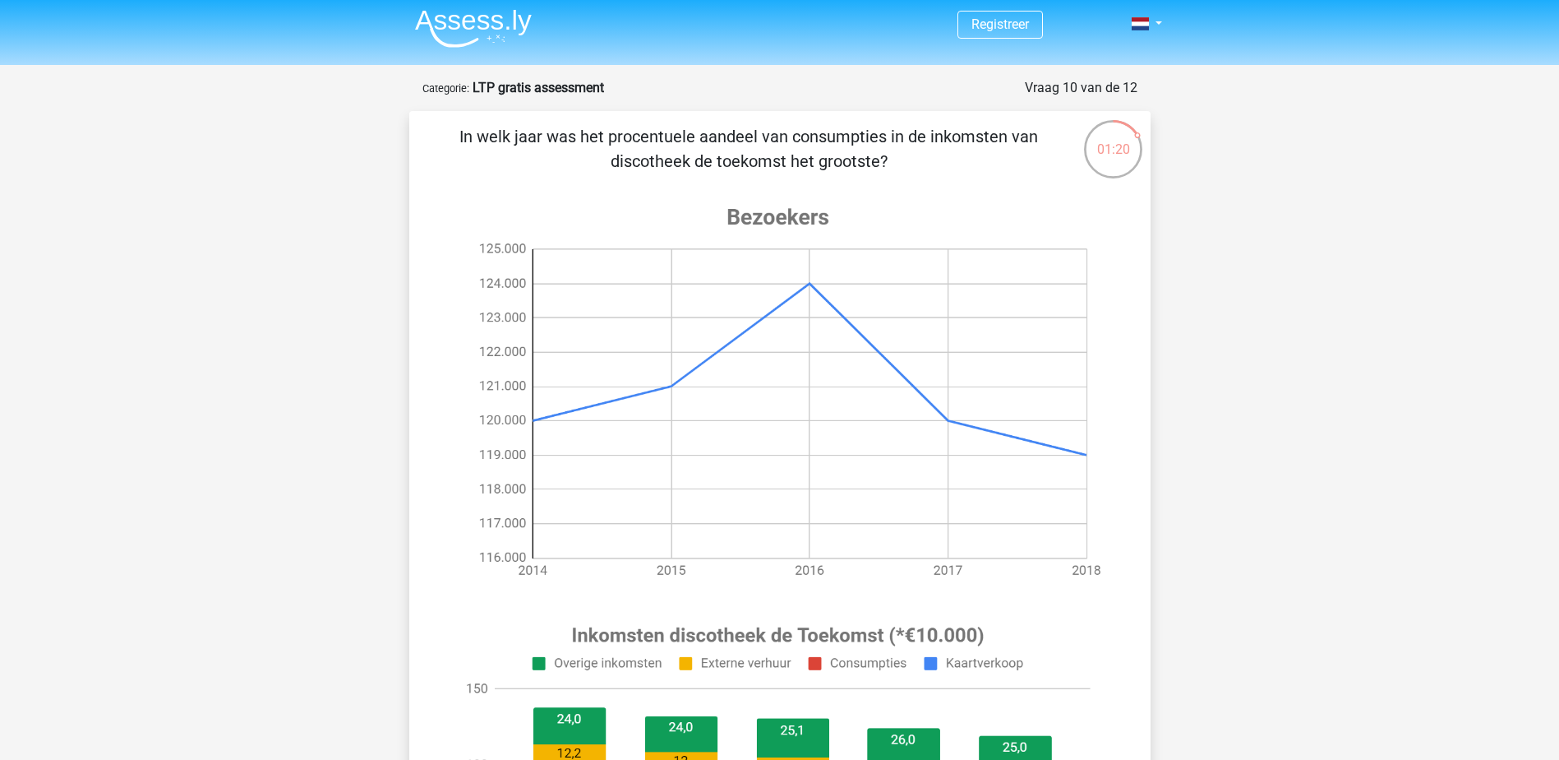
scroll to position [0, 0]
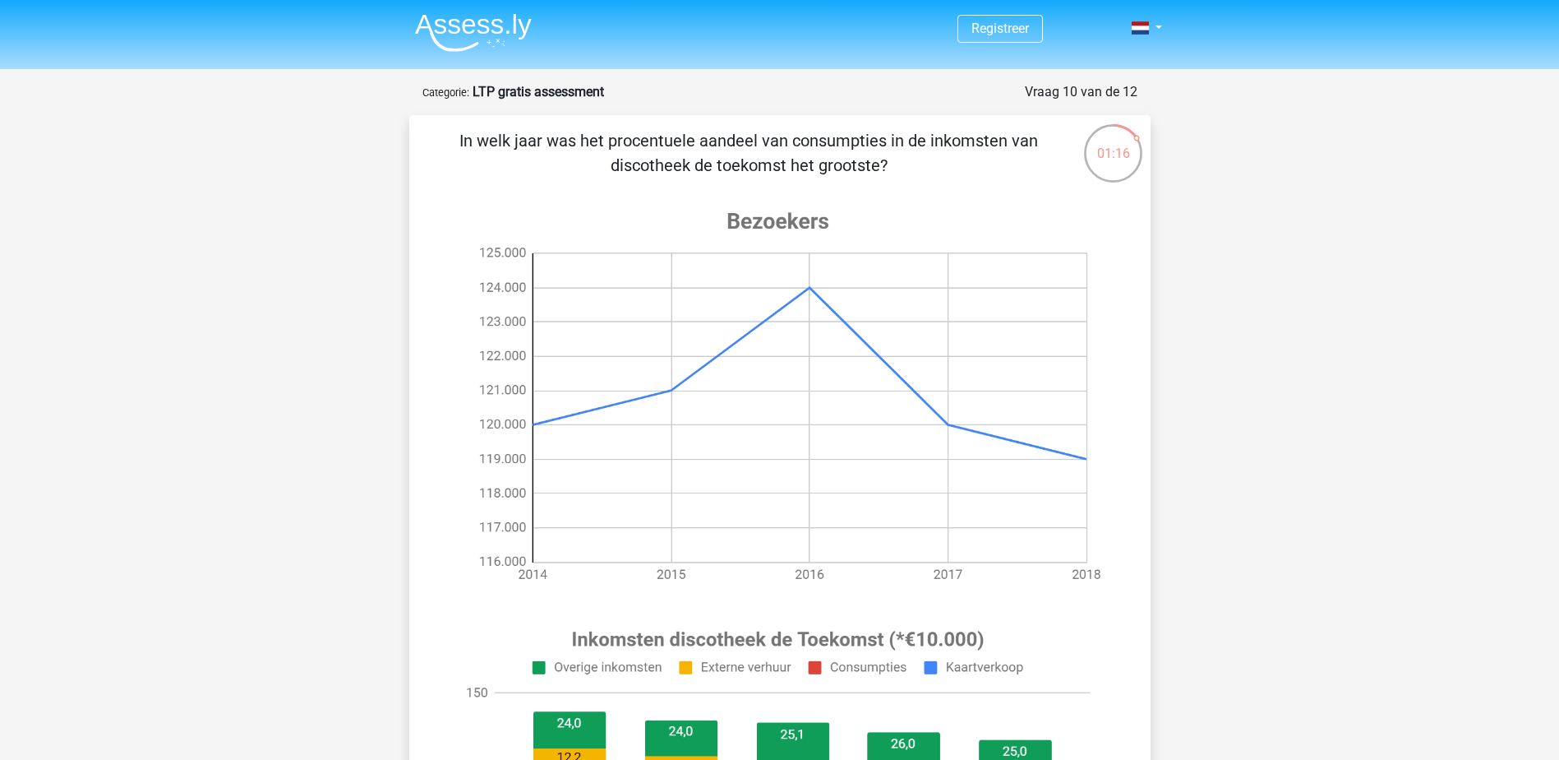
drag, startPoint x: 464, startPoint y: 141, endPoint x: 911, endPoint y: 168, distance: 448.0
click at [911, 168] on p "In welk jaar was het procentuele aandeel van consumpties in de inkomsten van di…" at bounding box center [749, 152] width 627 height 49
click at [432, 236] on div "In welk jaar was het procentuele aandeel van consumpties in de inkomsten van di…" at bounding box center [780, 635] width 728 height 1014
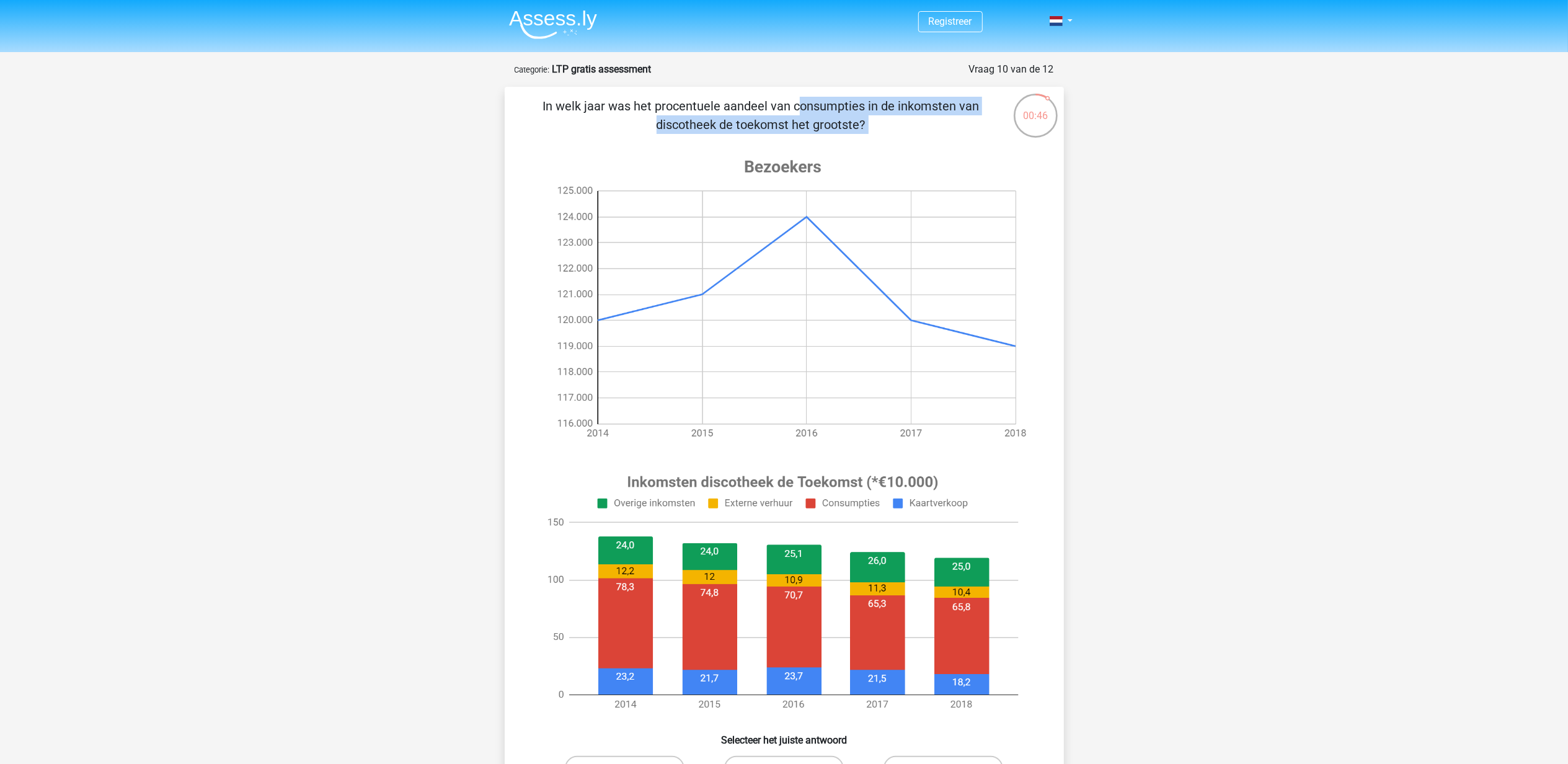
drag, startPoint x: 543, startPoint y: 104, endPoint x: 857, endPoint y: 145, distance: 316.7
click at [857, 145] on div "In welk jaar was het procentuele aandeel van consumpties in de inkomsten van di…" at bounding box center [784, 479] width 549 height 765
copy div "In welk jaar was het procentuele aandeel van consumpties in de inkomsten van di…"
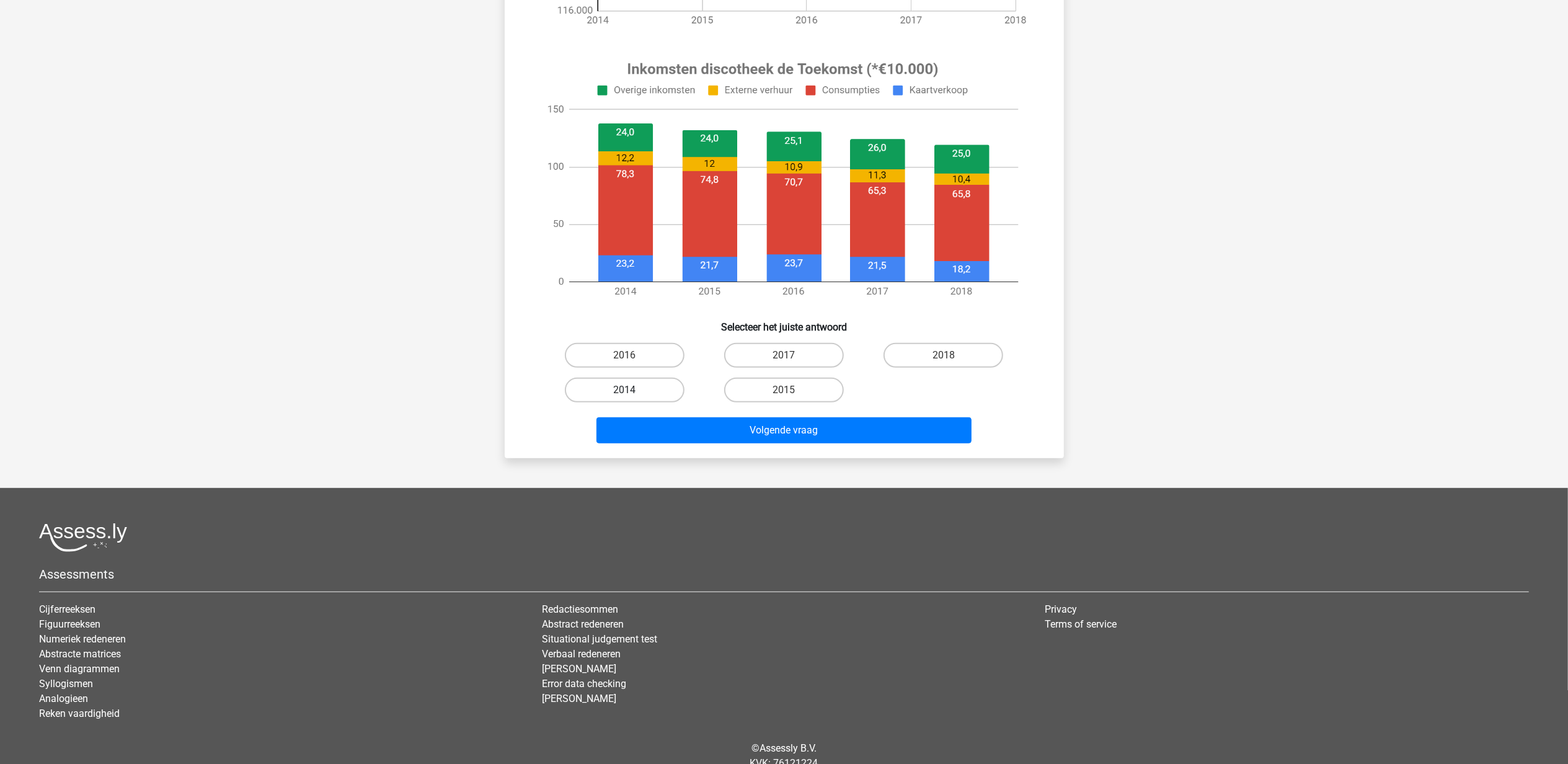
click at [640, 387] on label "2014" at bounding box center [624, 390] width 120 height 25
click at [632, 390] on input "2014" at bounding box center [628, 394] width 8 height 8
radio input "true"
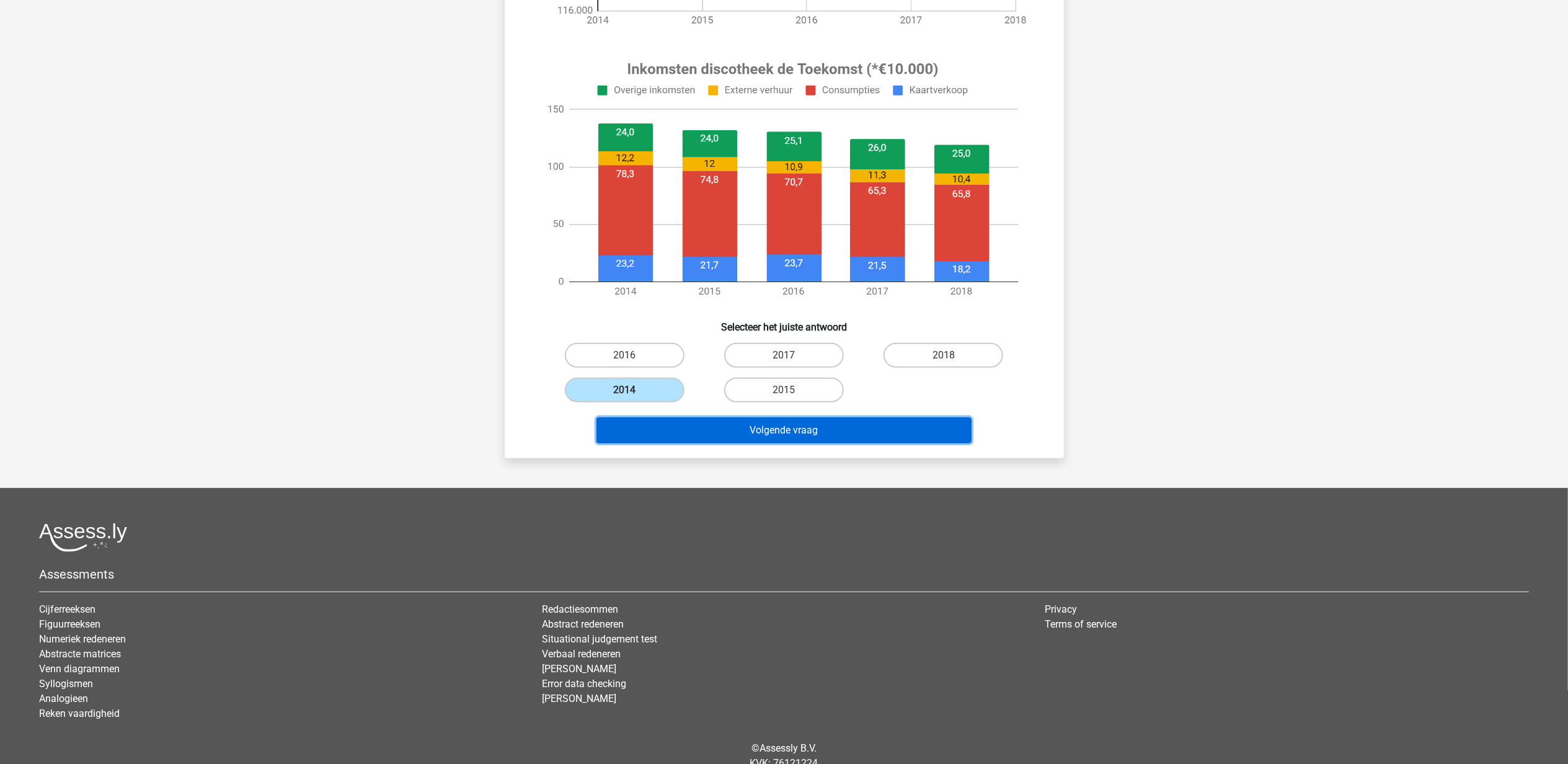
click at [735, 433] on button "Volgende vraag" at bounding box center [784, 430] width 375 height 26
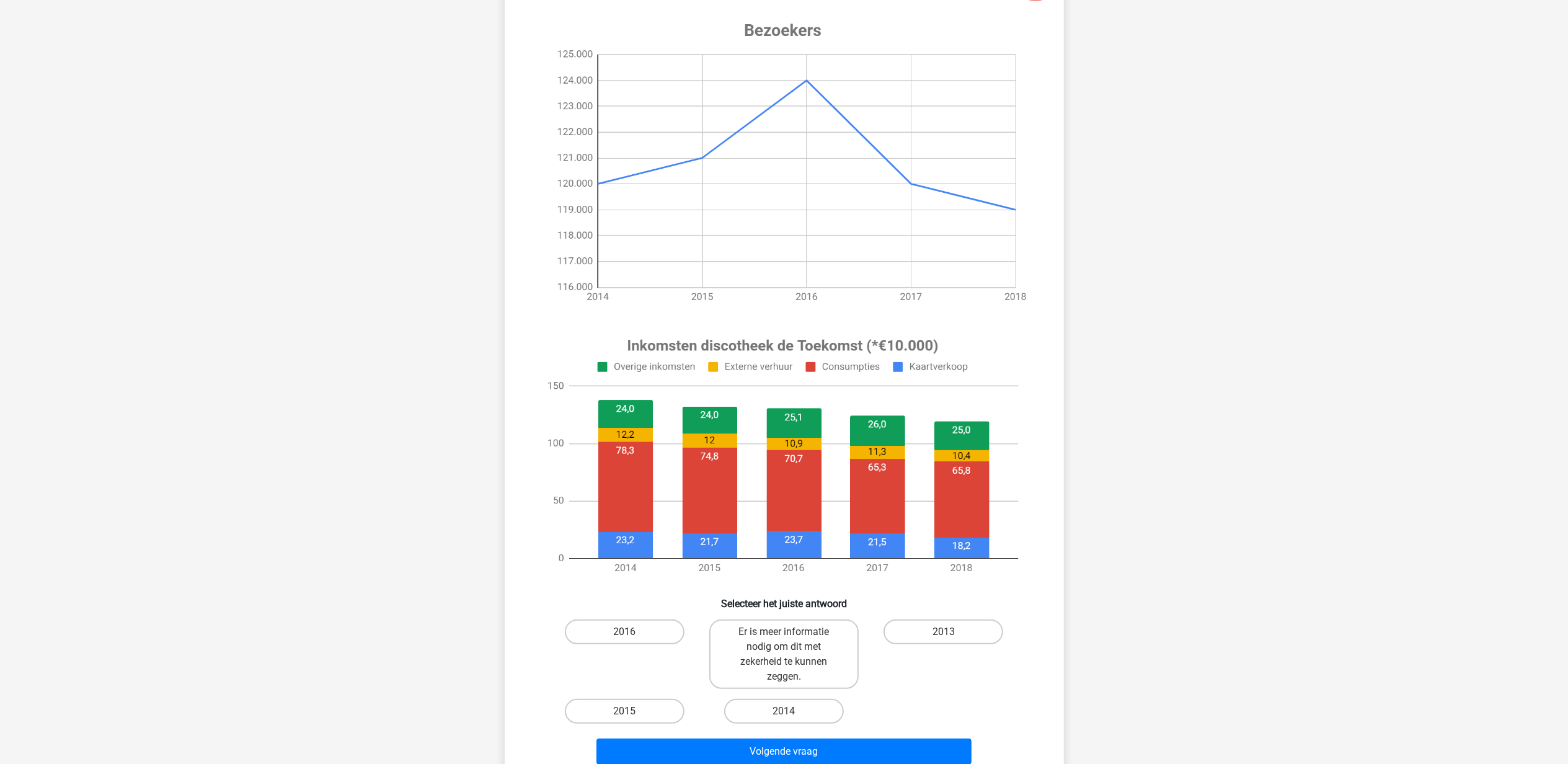
scroll to position [62, 0]
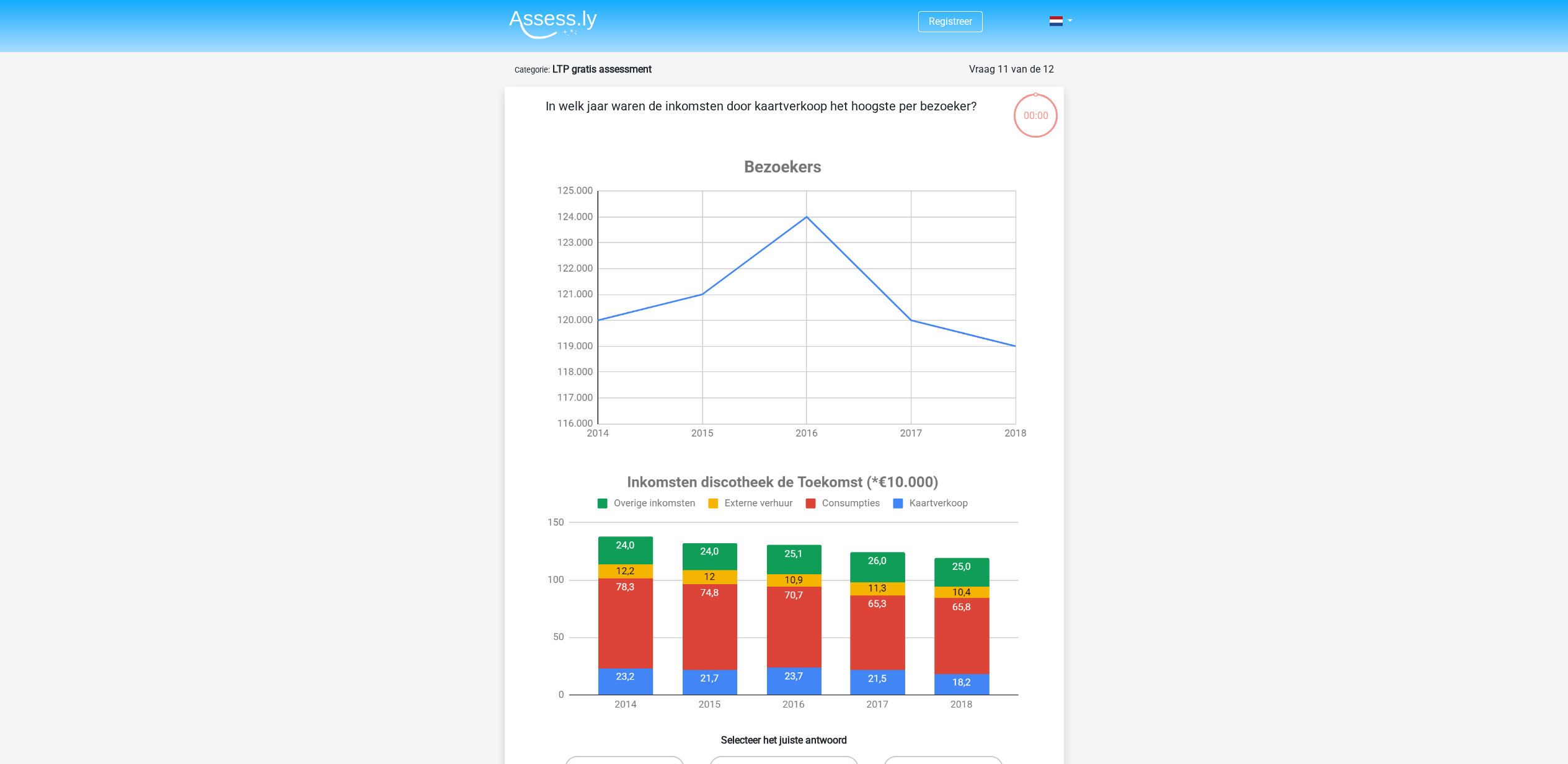
scroll to position [62, 0]
